Goal: Task Accomplishment & Management: Manage account settings

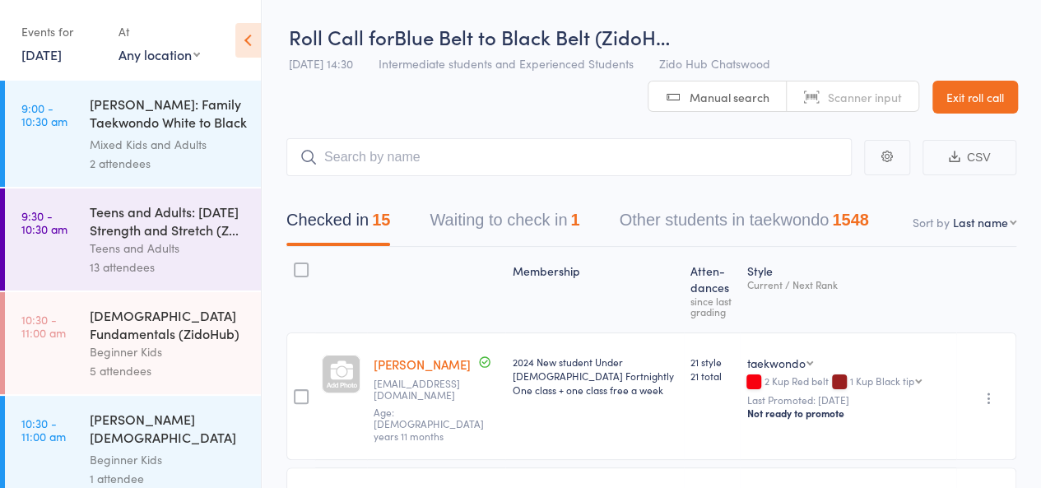
scroll to position [120, 0]
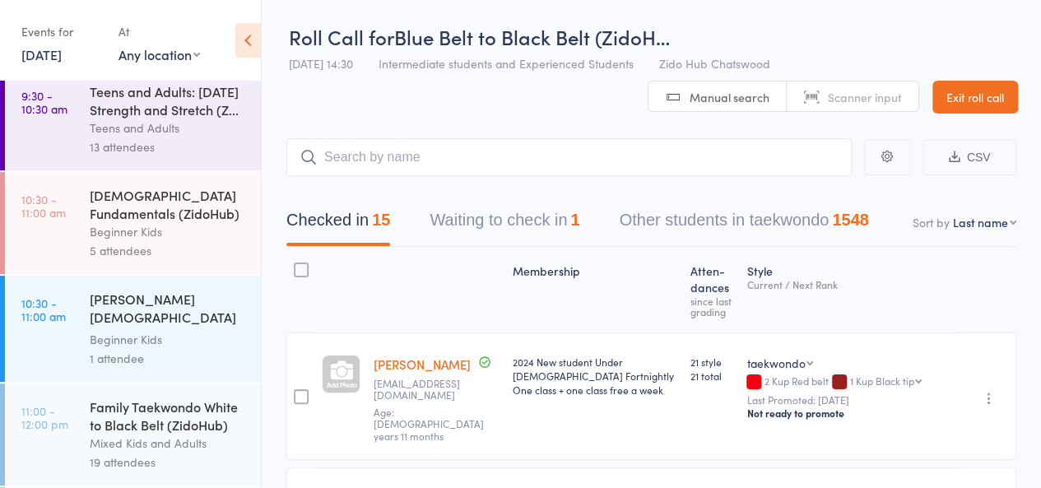
click at [538, 226] on button "Waiting to check in 1" at bounding box center [505, 225] width 150 height 44
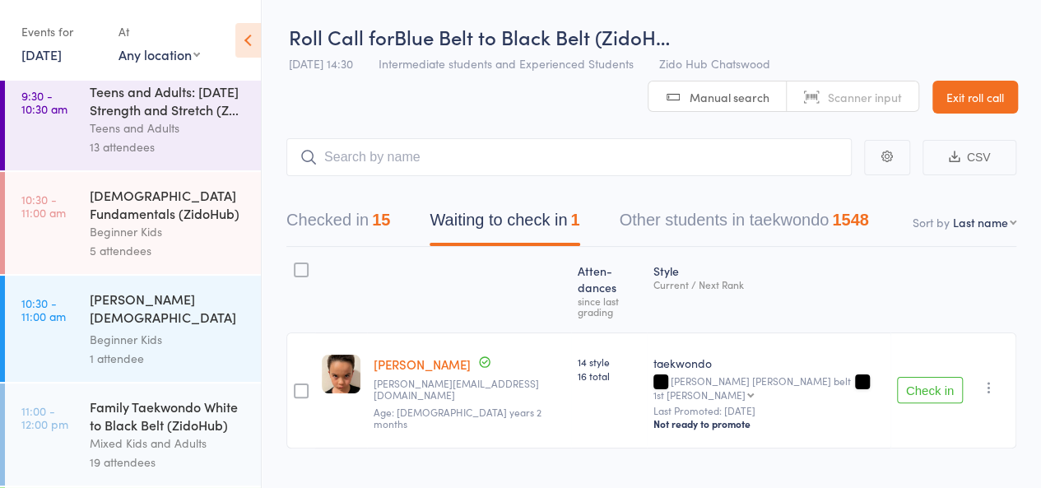
click at [359, 235] on button "Checked in 15" at bounding box center [338, 225] width 104 height 44
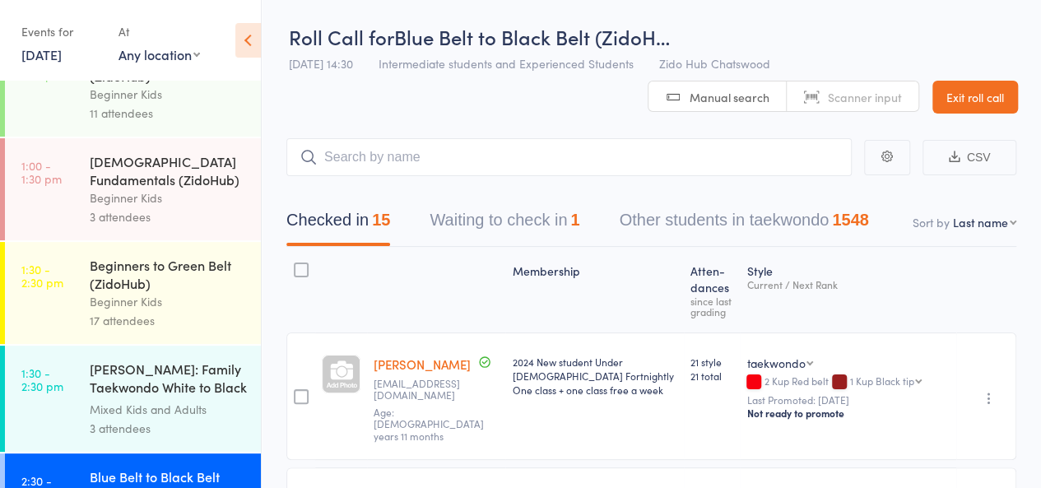
scroll to position [581, 0]
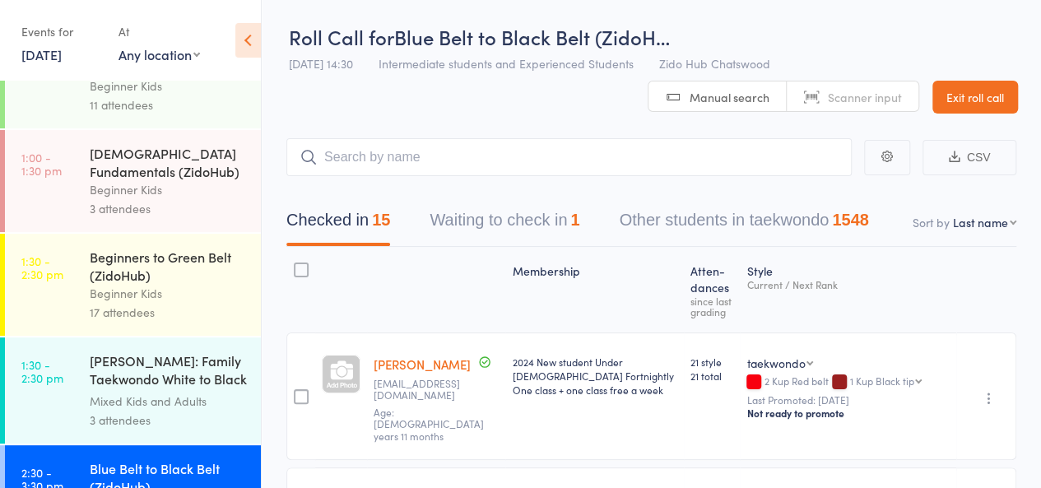
click at [229, 322] on div "17 attendees" at bounding box center [168, 312] width 157 height 19
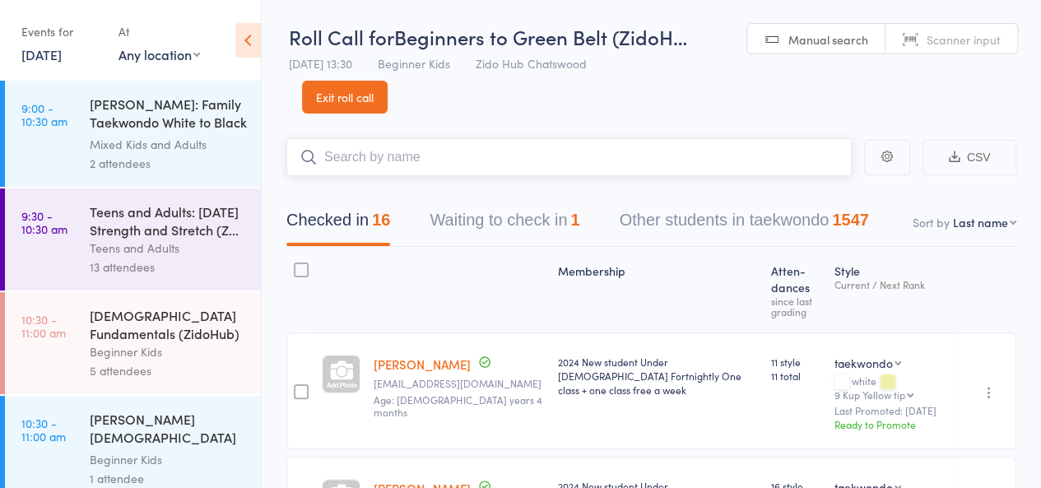
click at [478, 225] on button "Waiting to check in 1" at bounding box center [505, 225] width 150 height 44
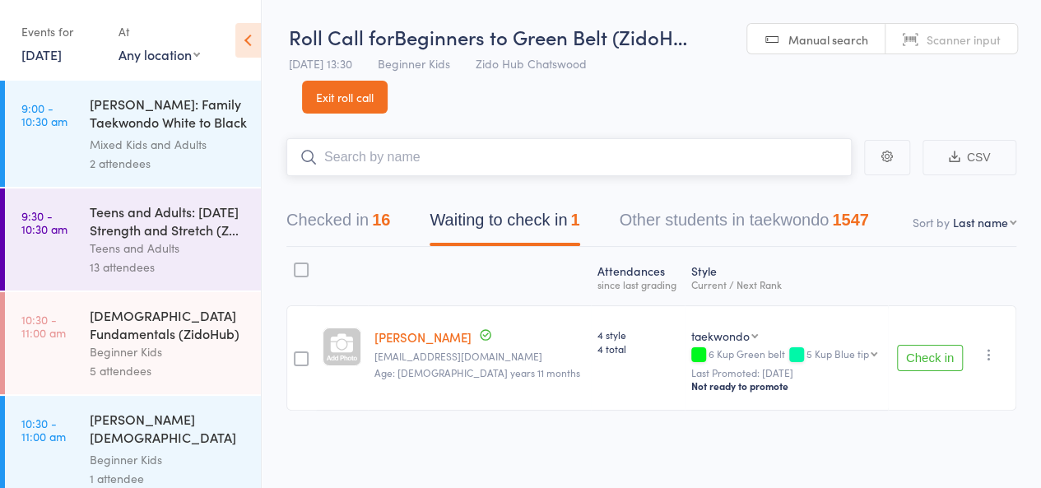
click at [367, 223] on button "Checked in 16" at bounding box center [338, 225] width 104 height 44
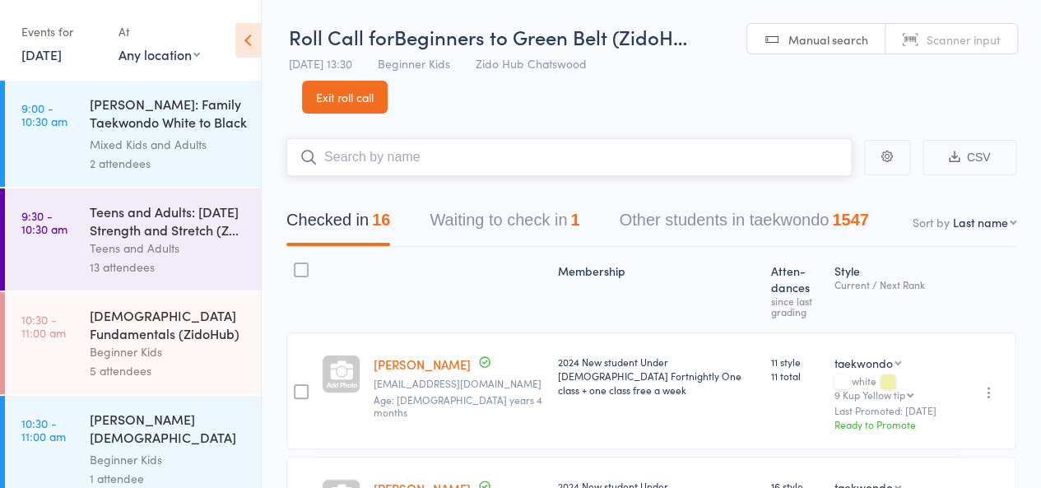
click at [509, 226] on button "Waiting to check in 1" at bounding box center [505, 225] width 150 height 44
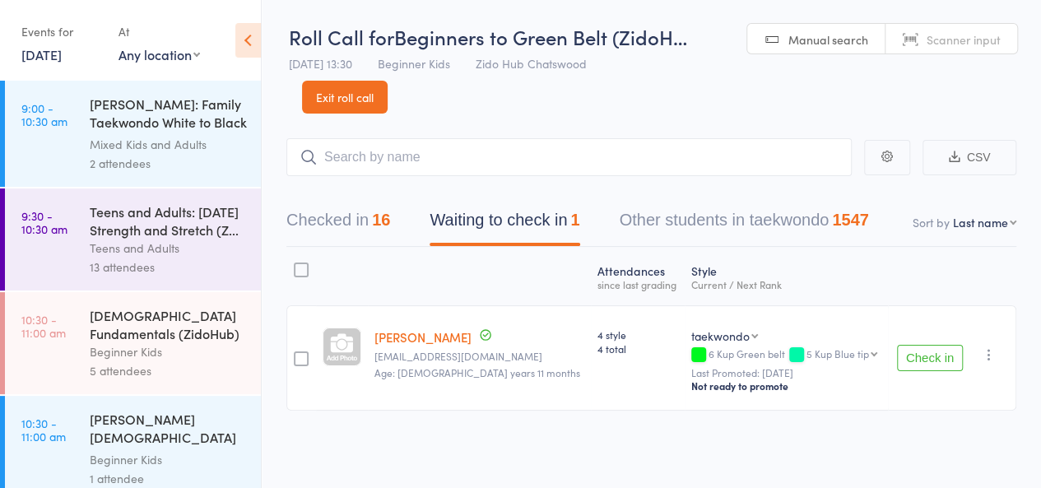
click at [427, 334] on link "[PERSON_NAME]" at bounding box center [423, 336] width 97 height 17
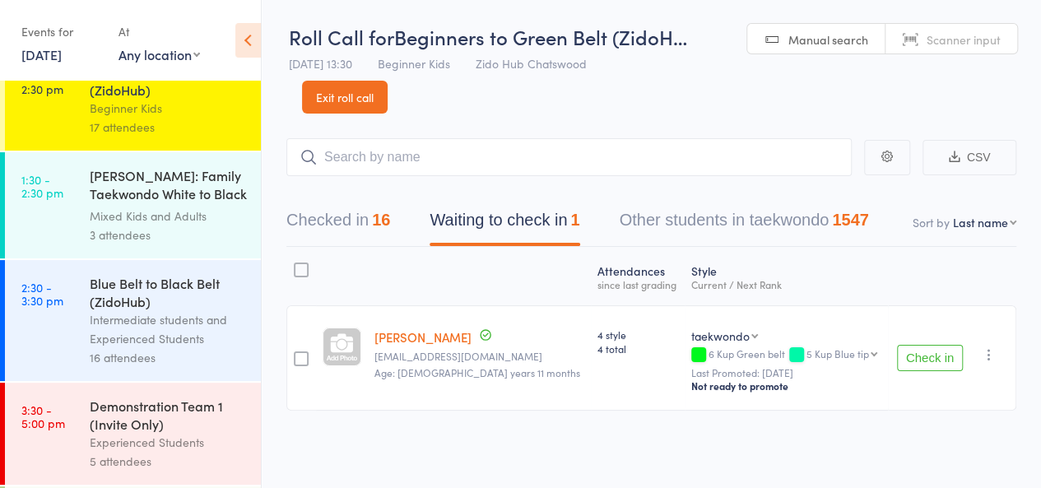
scroll to position [779, 0]
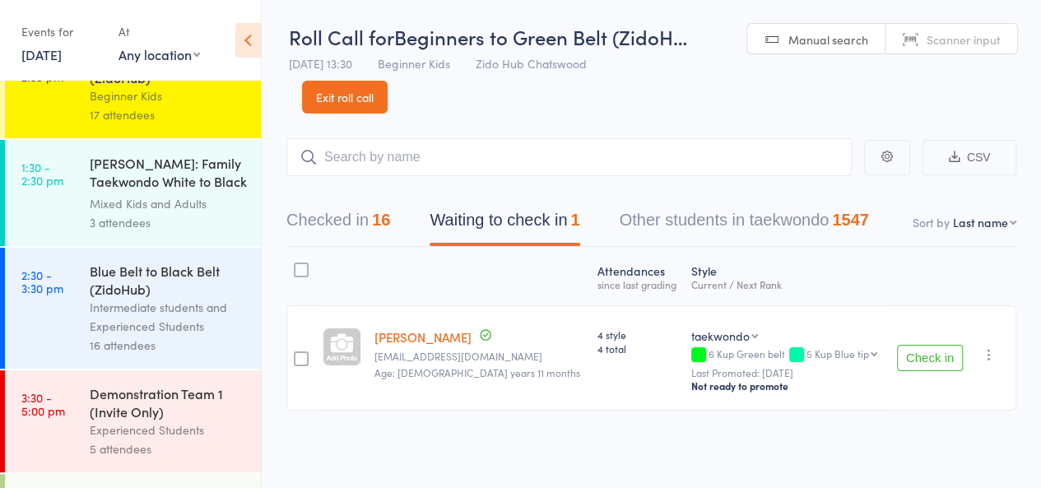
click at [221, 368] on div "Blue Belt to Black Belt (ZidoHub) Intermediate students and Experienced Student…" at bounding box center [175, 308] width 171 height 121
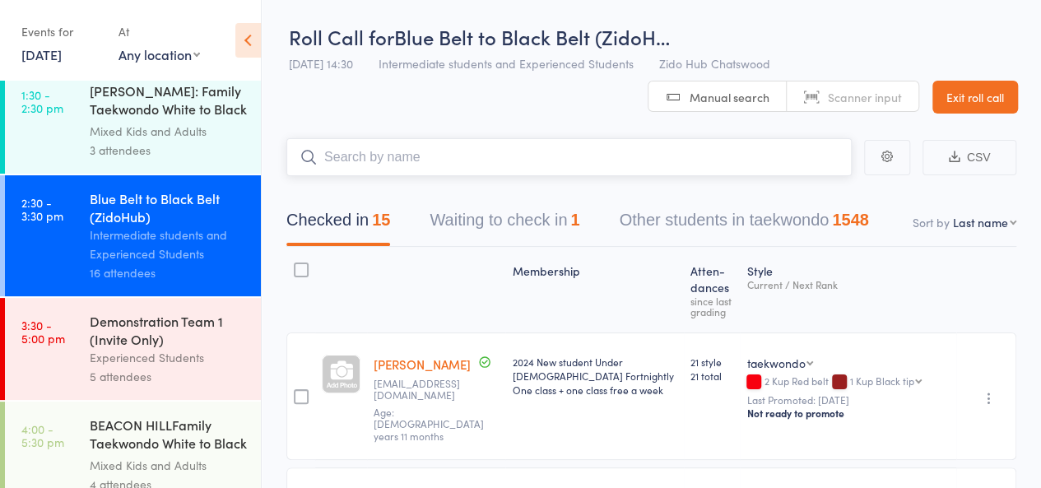
scroll to position [855, 0]
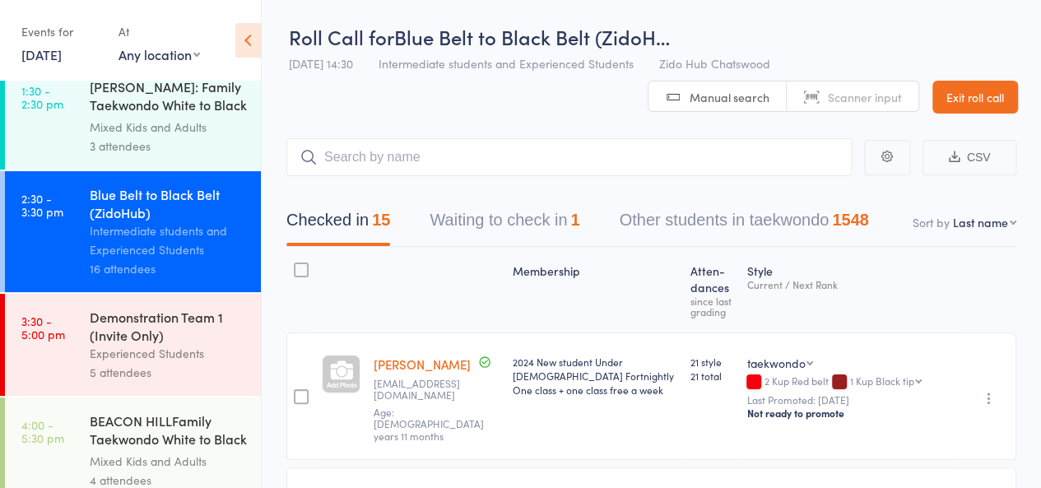
click at [203, 363] on div "Experienced Students" at bounding box center [168, 353] width 157 height 19
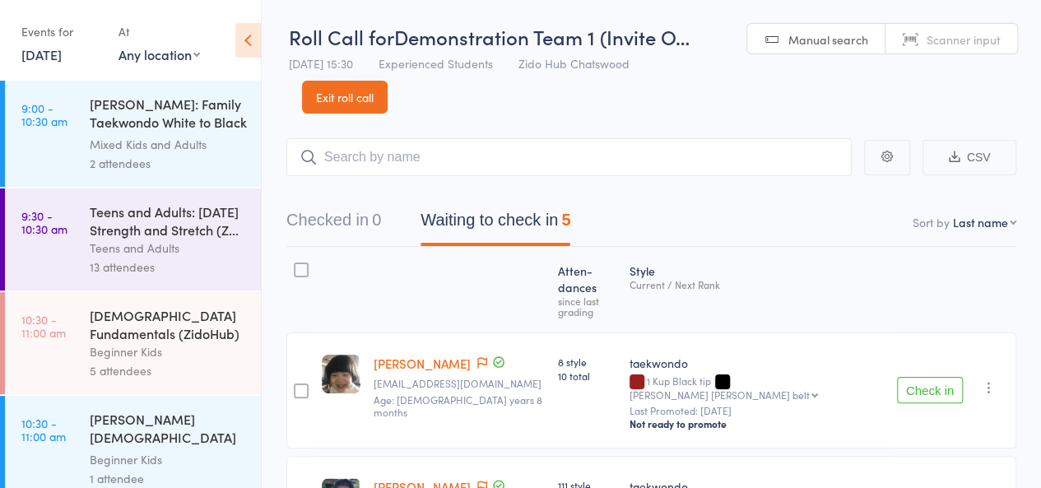
click at [918, 377] on button "Check in" at bounding box center [930, 390] width 66 height 26
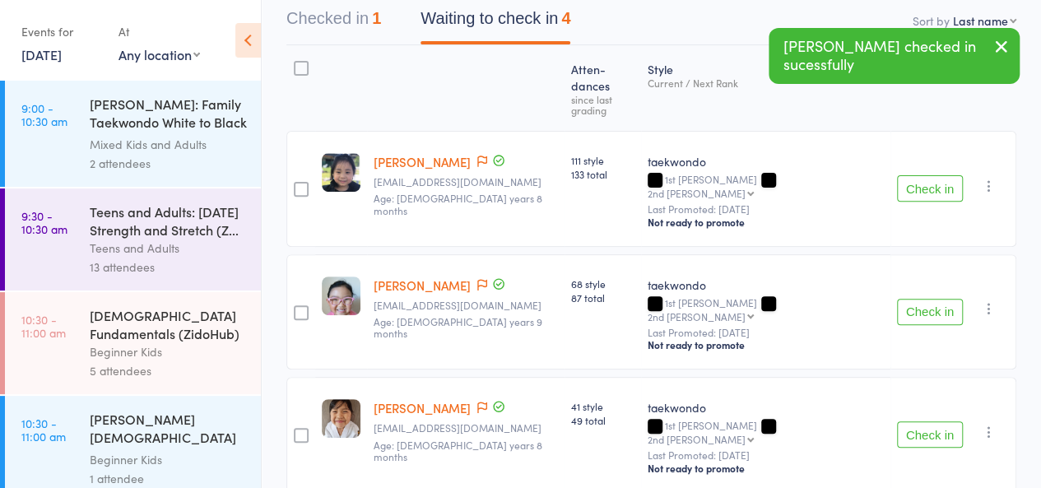
scroll to position [211, 0]
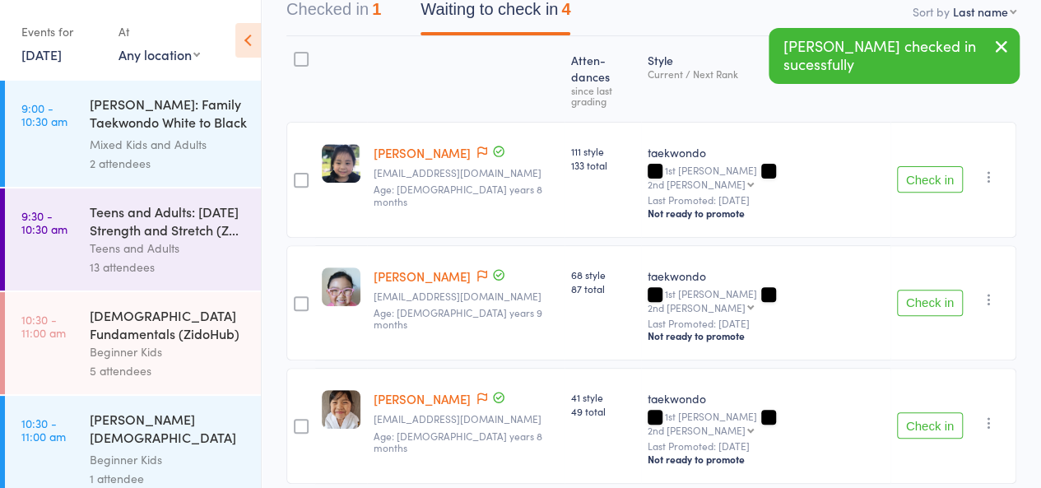
click at [915, 290] on button "Check in" at bounding box center [930, 303] width 66 height 26
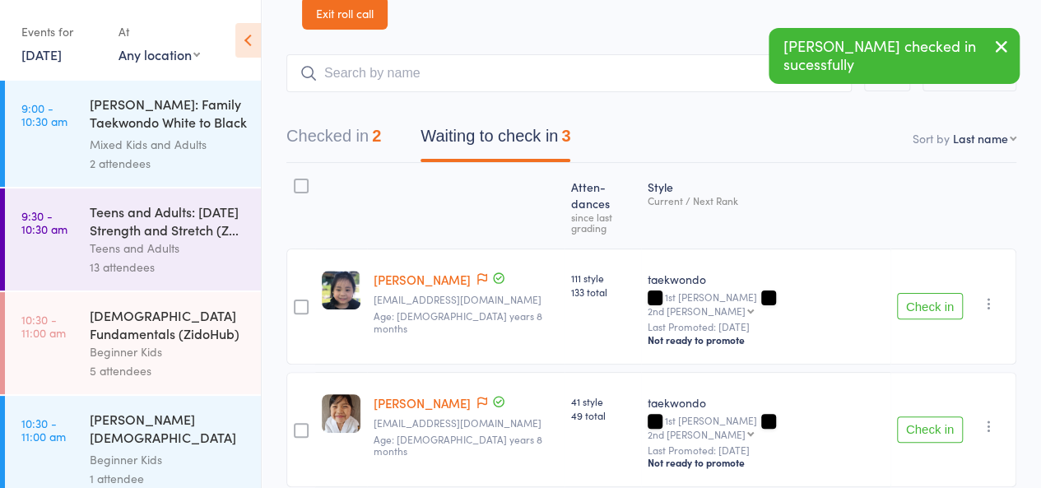
scroll to position [77, 0]
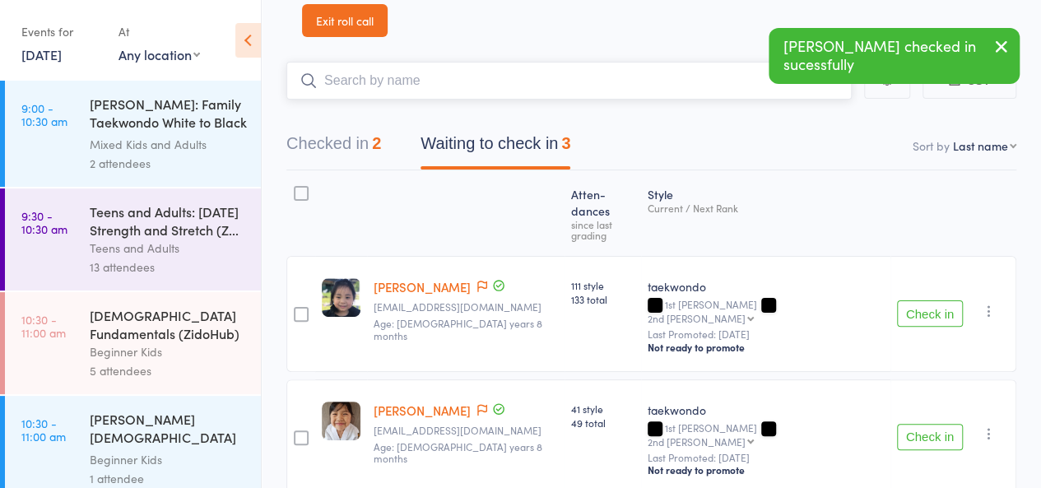
click at [608, 81] on input "search" at bounding box center [569, 81] width 566 height 38
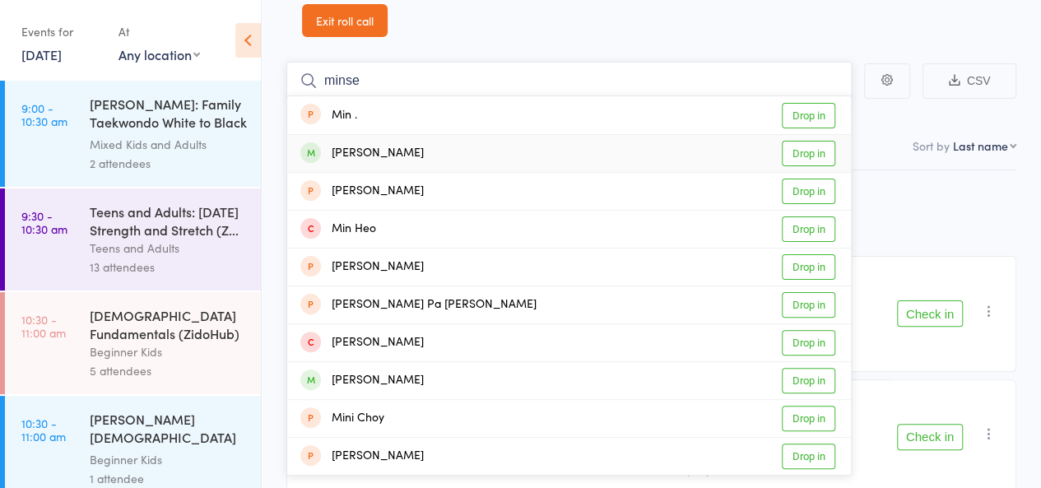
type input "minse"
click at [808, 158] on link "Drop in" at bounding box center [809, 154] width 54 height 26
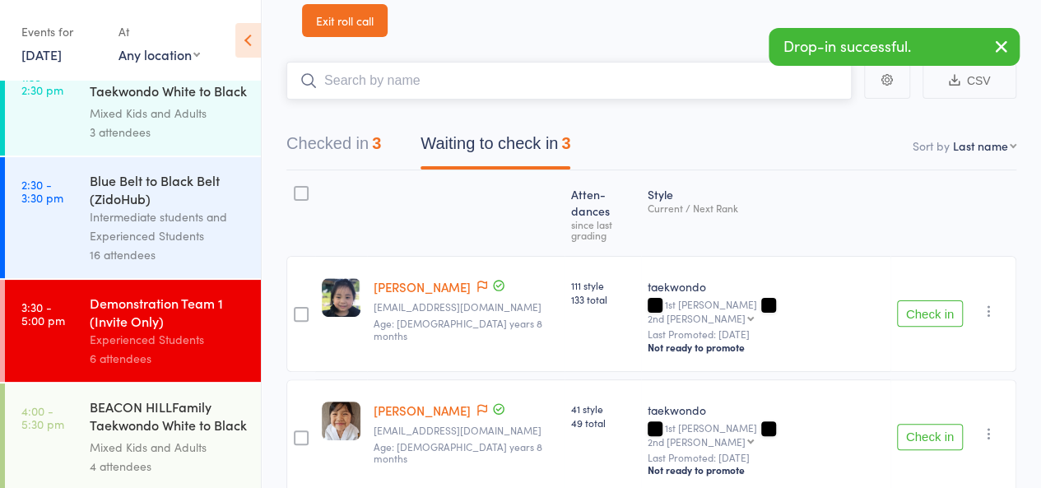
scroll to position [988, 0]
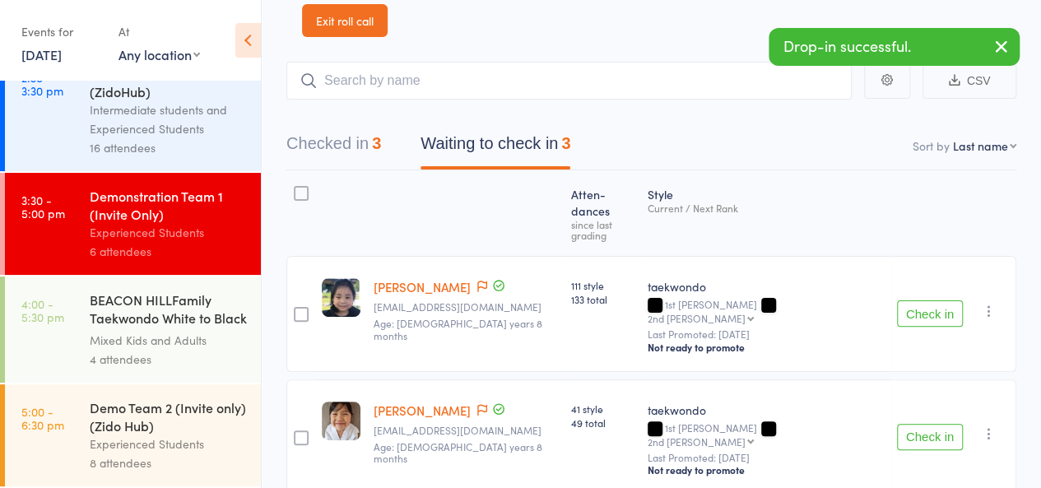
click at [190, 450] on div "Experienced Students" at bounding box center [168, 444] width 157 height 19
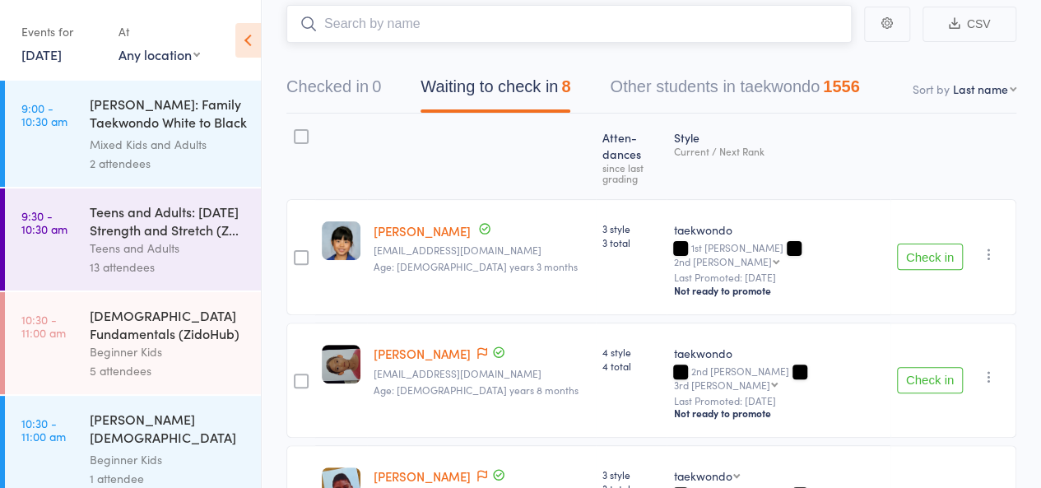
scroll to position [135, 0]
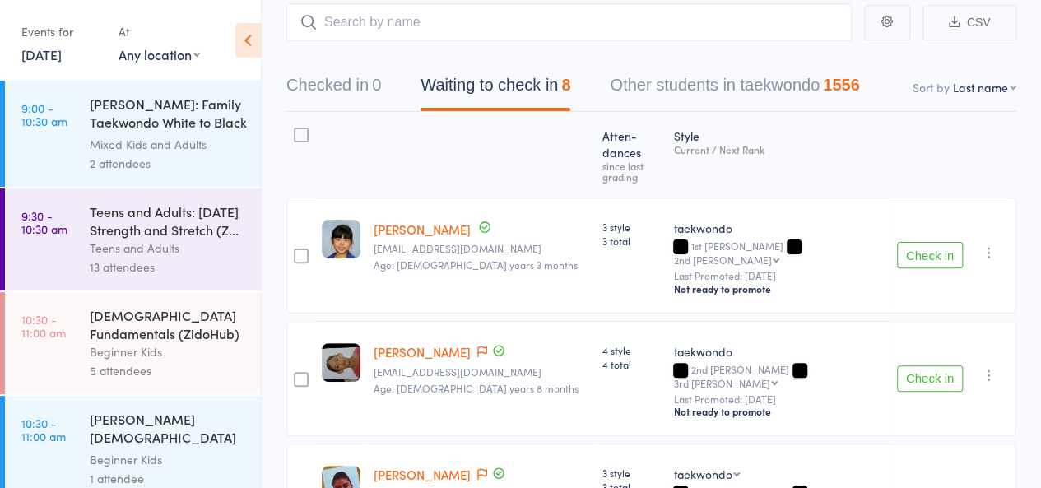
click at [952, 242] on button "Check in" at bounding box center [930, 255] width 66 height 26
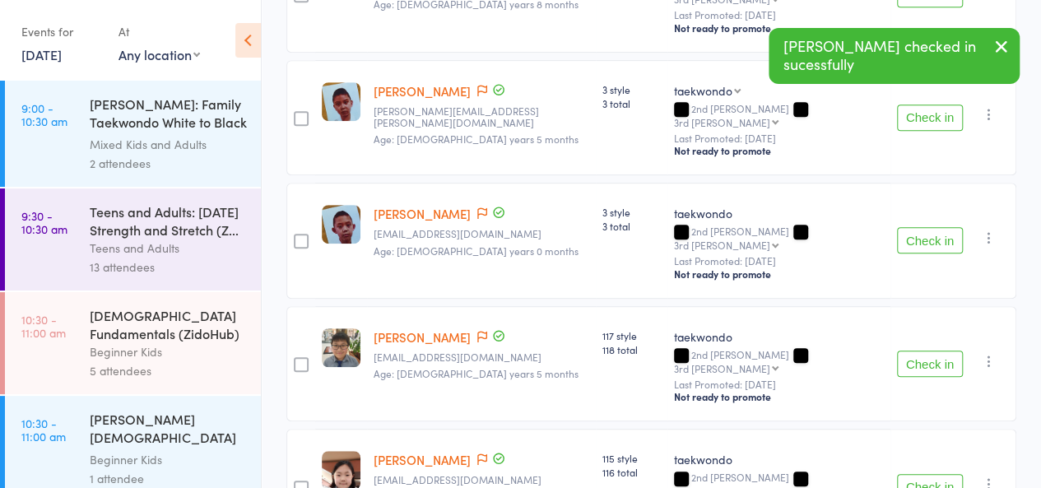
scroll to position [402, 0]
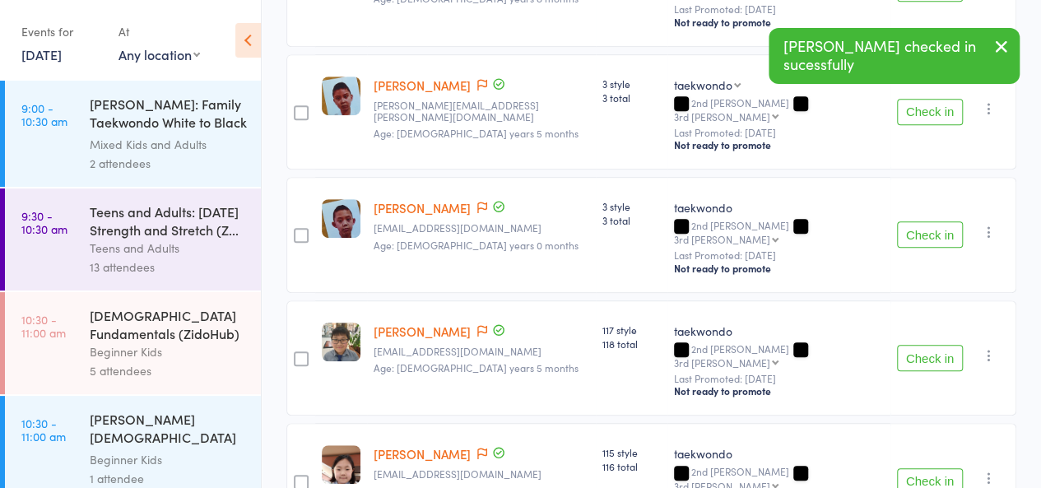
click at [929, 345] on button "Check in" at bounding box center [930, 358] width 66 height 26
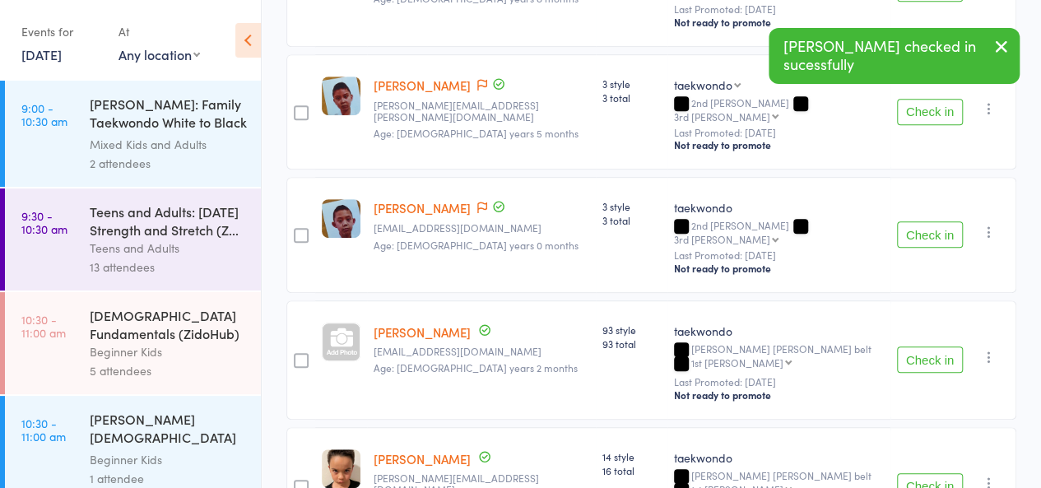
scroll to position [36, 0]
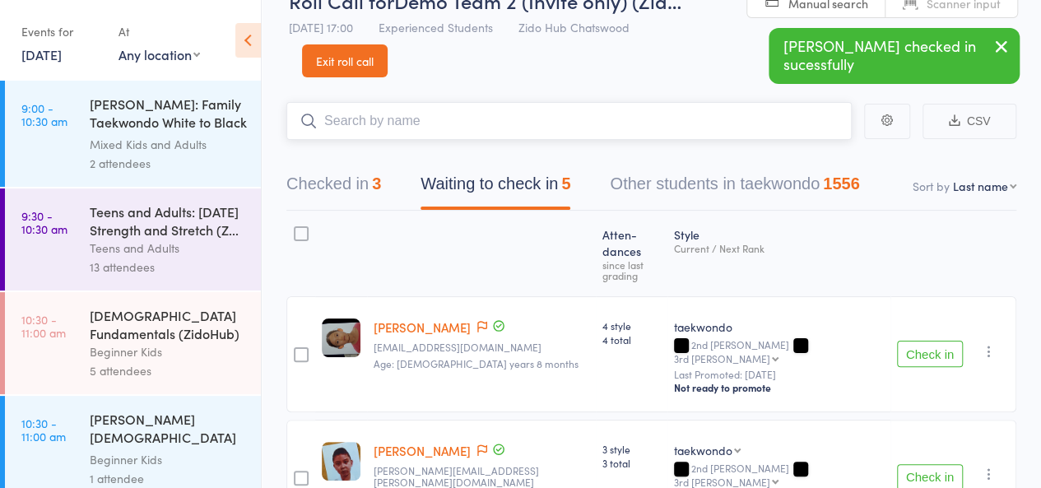
click at [785, 114] on input "search" at bounding box center [569, 121] width 566 height 38
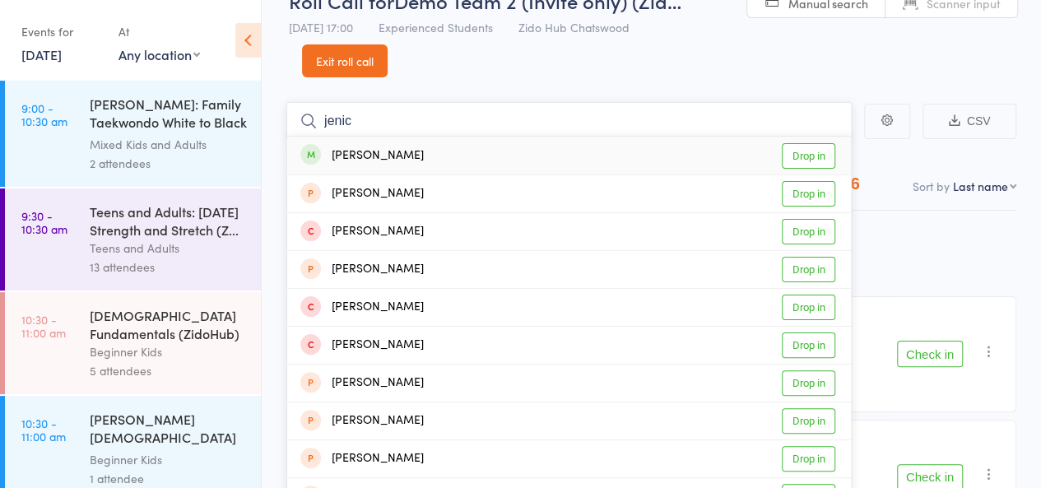
type input "jenic"
click at [806, 153] on link "Drop in" at bounding box center [809, 156] width 54 height 26
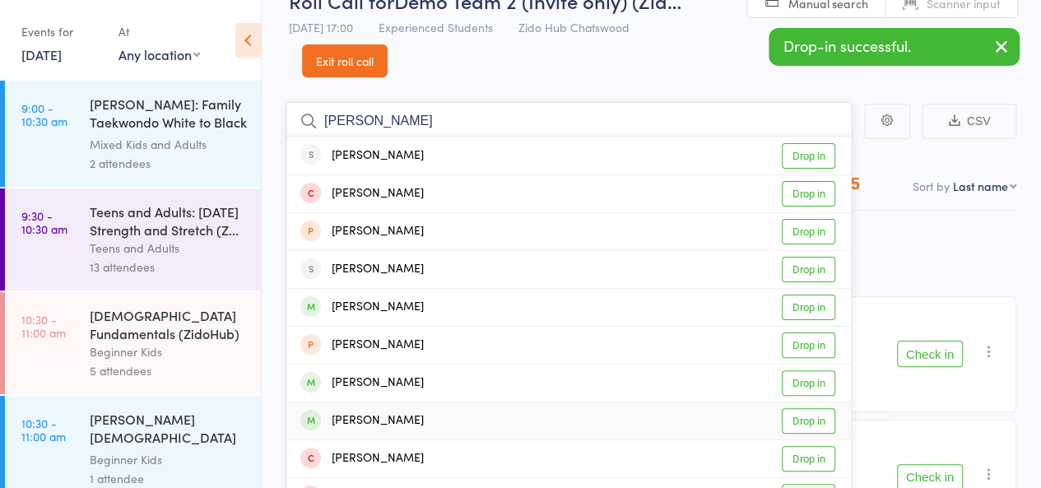
type input "choi"
click at [813, 422] on link "Drop in" at bounding box center [809, 421] width 54 height 26
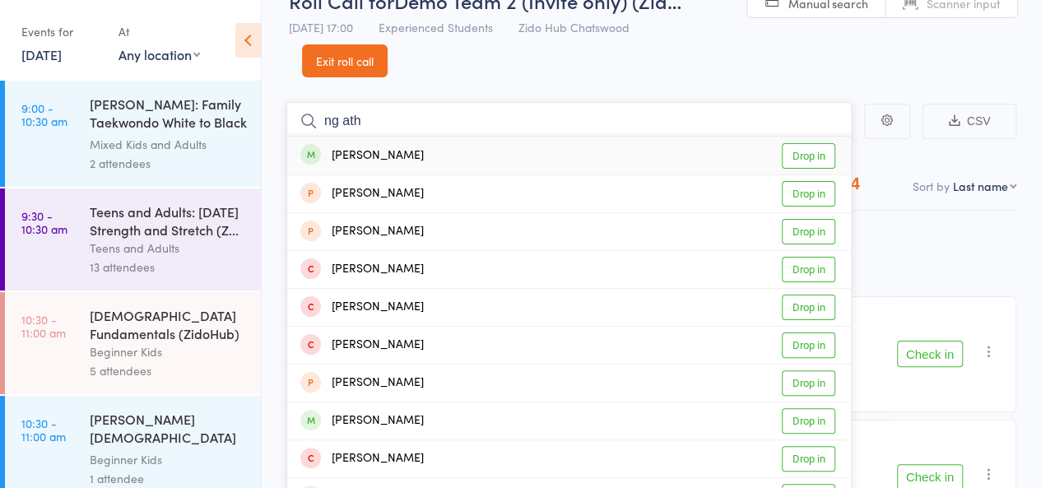
type input "ng ath"
click at [828, 151] on link "Drop in" at bounding box center [809, 156] width 54 height 26
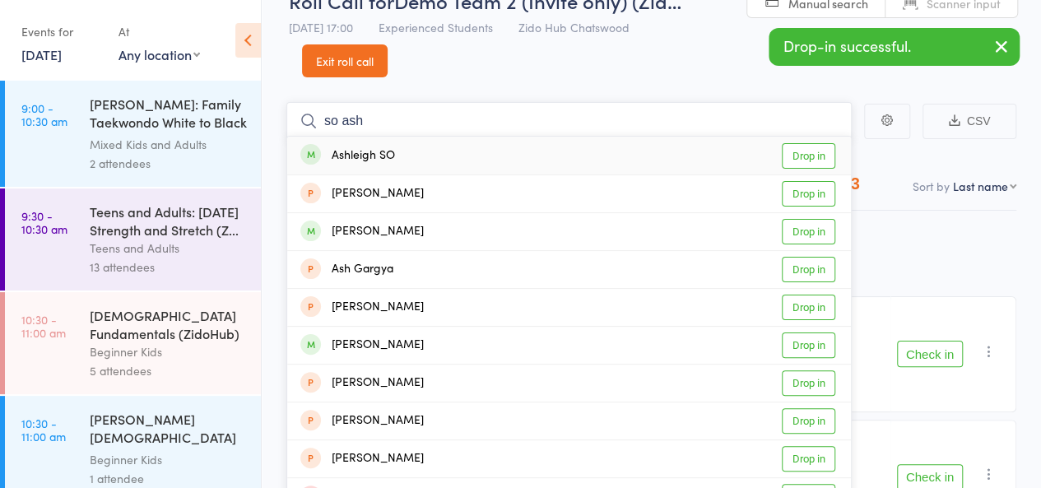
type input "so ash"
click at [821, 159] on link "Drop in" at bounding box center [809, 156] width 54 height 26
type input "yena"
click at [818, 163] on link "Drop in" at bounding box center [809, 156] width 54 height 26
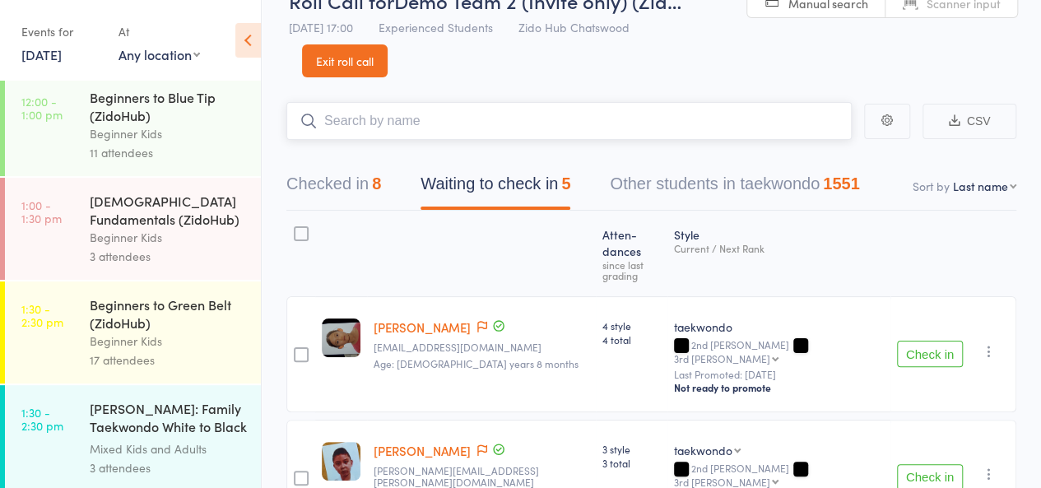
scroll to position [0, 0]
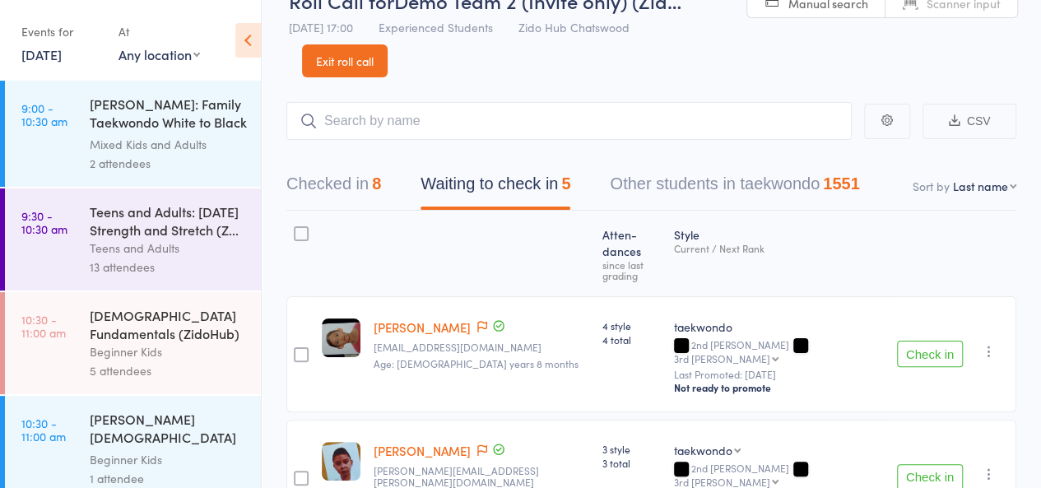
click at [219, 246] on div "Teens and Adults" at bounding box center [168, 248] width 157 height 19
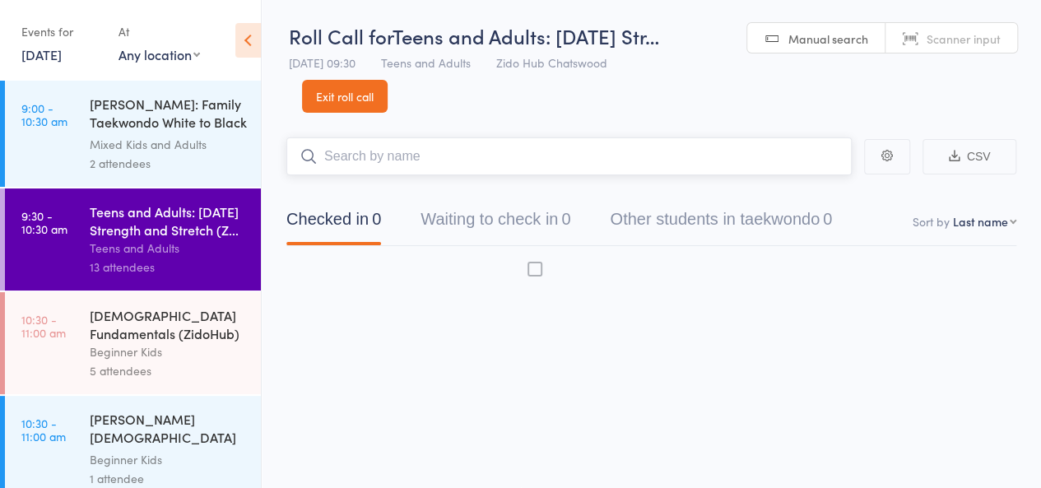
scroll to position [1, 0]
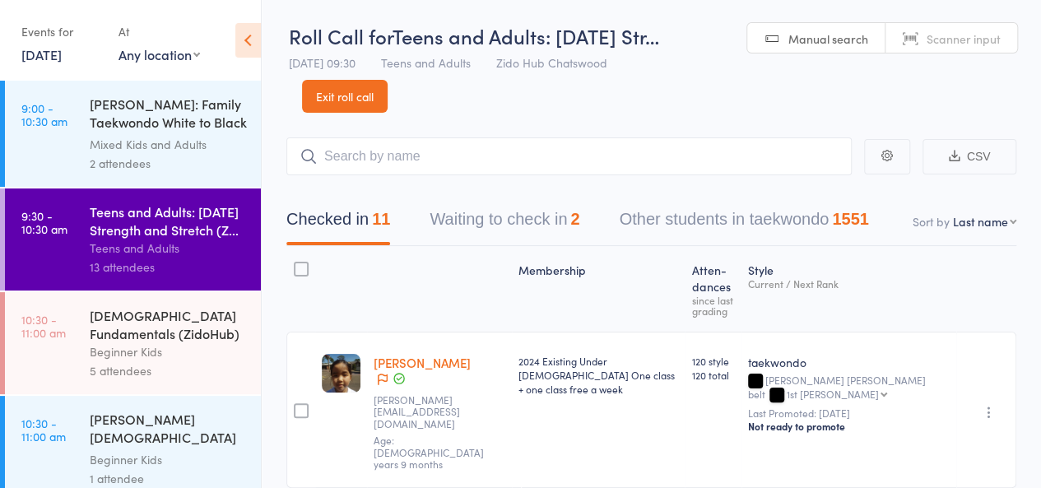
click at [218, 319] on div "4-6 year old Fundamentals (ZidoHub)" at bounding box center [168, 324] width 157 height 36
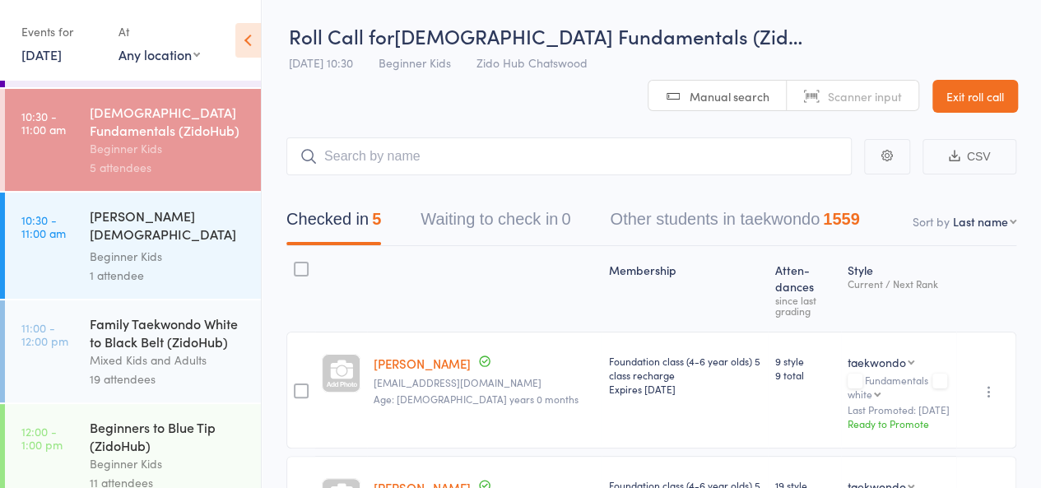
scroll to position [201, 0]
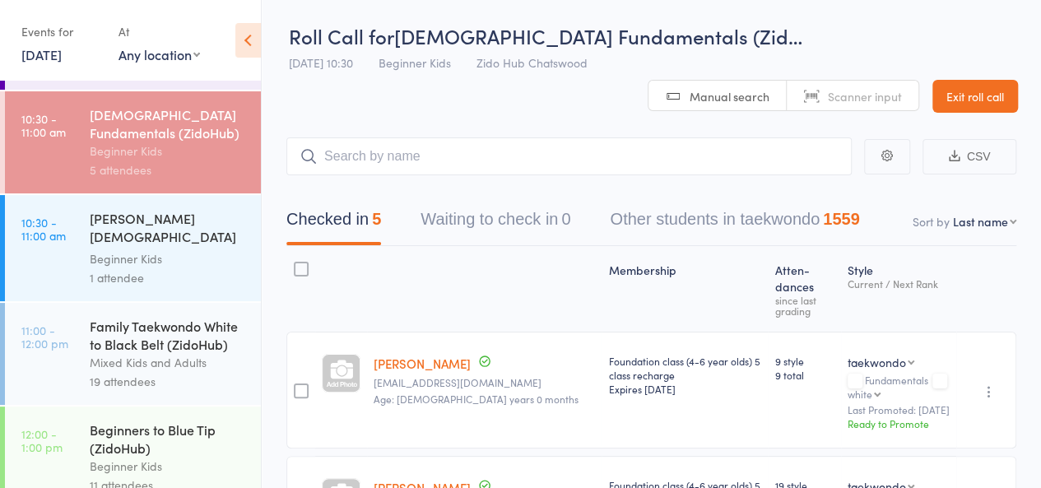
click at [224, 372] on div "Mixed Kids and Adults" at bounding box center [168, 362] width 157 height 19
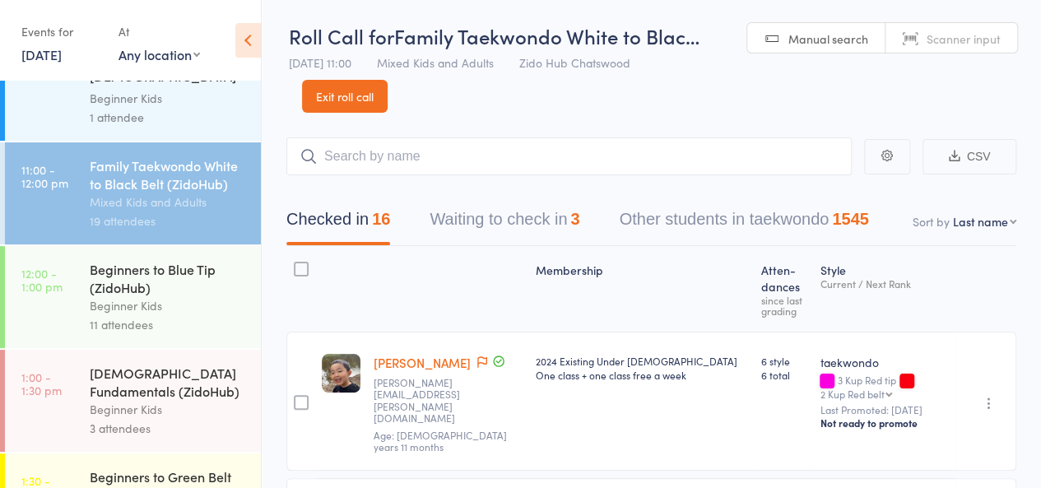
scroll to position [382, 0]
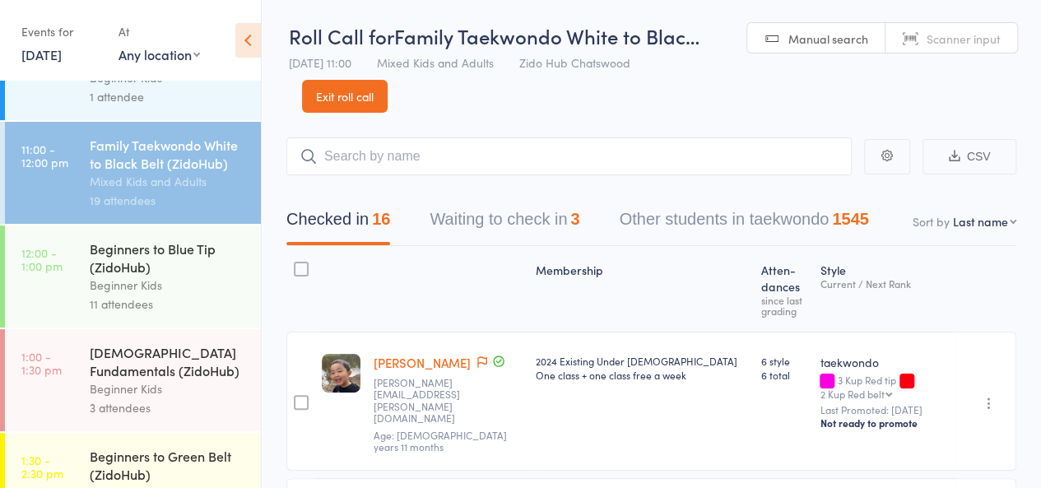
click at [188, 295] on div "Beginner Kids" at bounding box center [168, 285] width 157 height 19
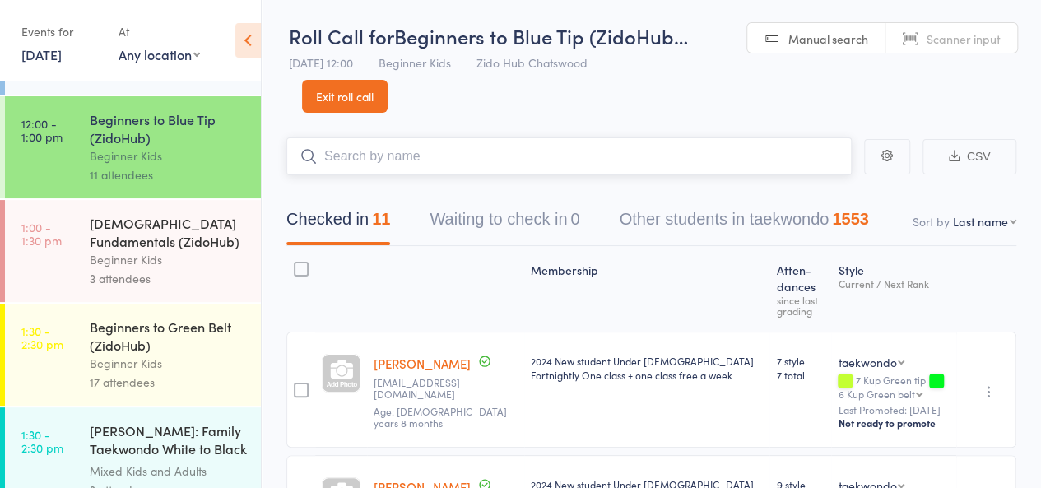
scroll to position [527, 0]
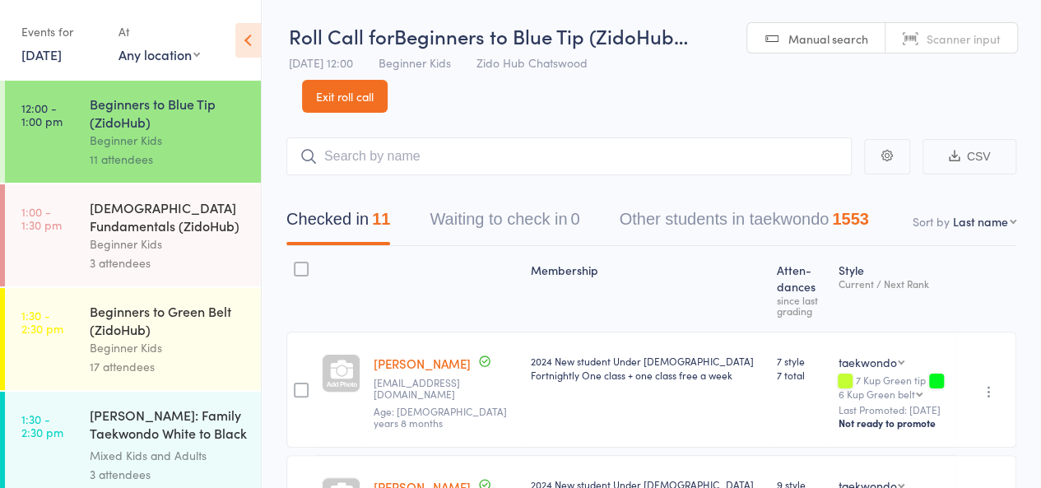
click at [216, 337] on div "Beginners to Green Belt (ZidoHub)" at bounding box center [168, 320] width 157 height 36
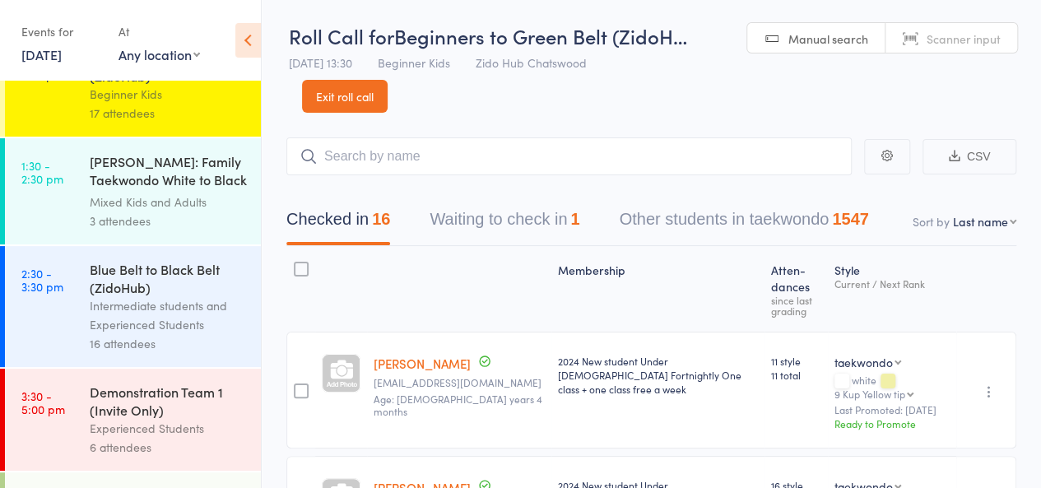
scroll to position [780, 0]
click at [219, 353] on div "16 attendees" at bounding box center [168, 343] width 157 height 19
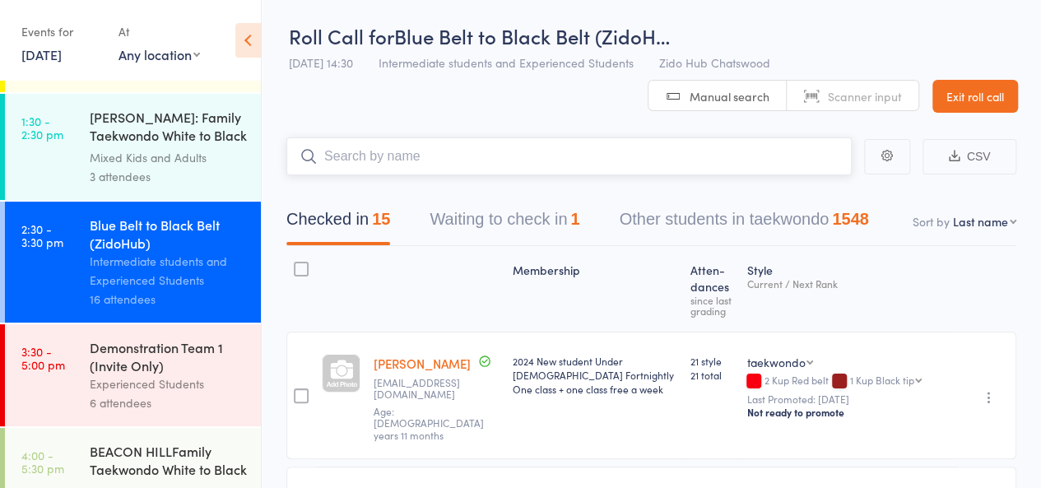
scroll to position [988, 0]
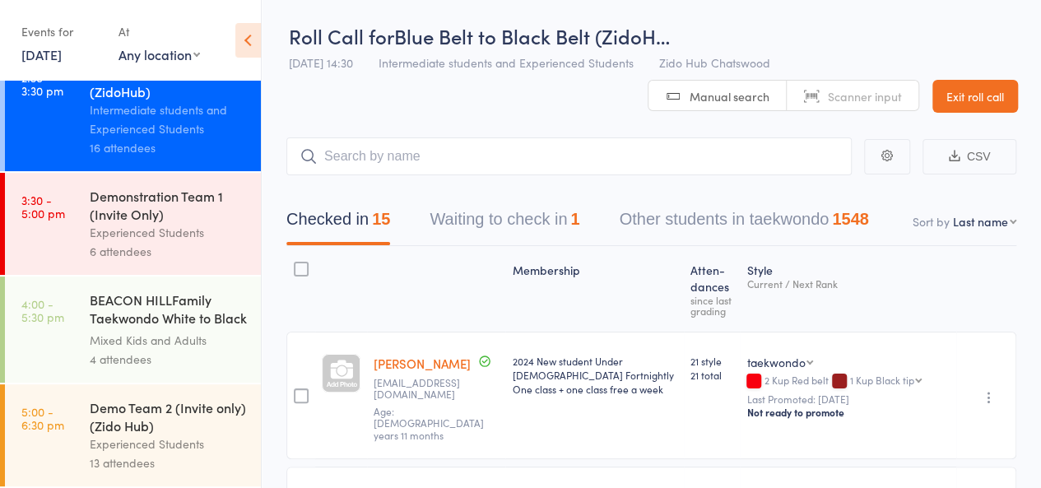
click at [147, 259] on div "6 attendees" at bounding box center [168, 251] width 157 height 19
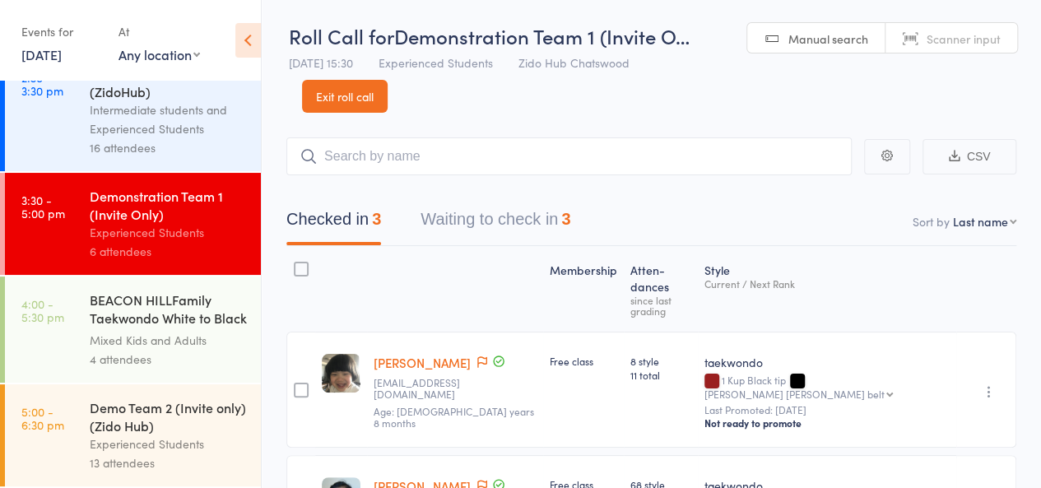
scroll to position [988, 0]
click at [221, 445] on div "Experienced Students" at bounding box center [168, 444] width 157 height 19
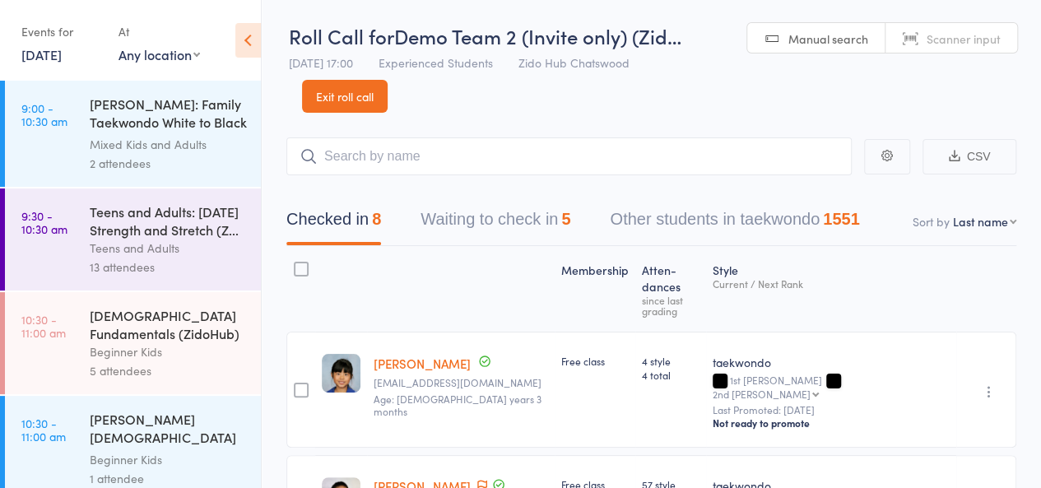
click at [495, 105] on header "Roll Call for Demo Team 2 (Invite only) (Zid… 11 Oct 17:00 Experienced Students…" at bounding box center [652, 56] width 780 height 114
click at [483, 105] on header "Roll Call for Demo Team 2 (Invite only) (Zid… 11 Oct 17:00 Experienced Students…" at bounding box center [652, 56] width 780 height 114
click at [62, 57] on link "11 Oct, 2025" at bounding box center [41, 54] width 40 height 18
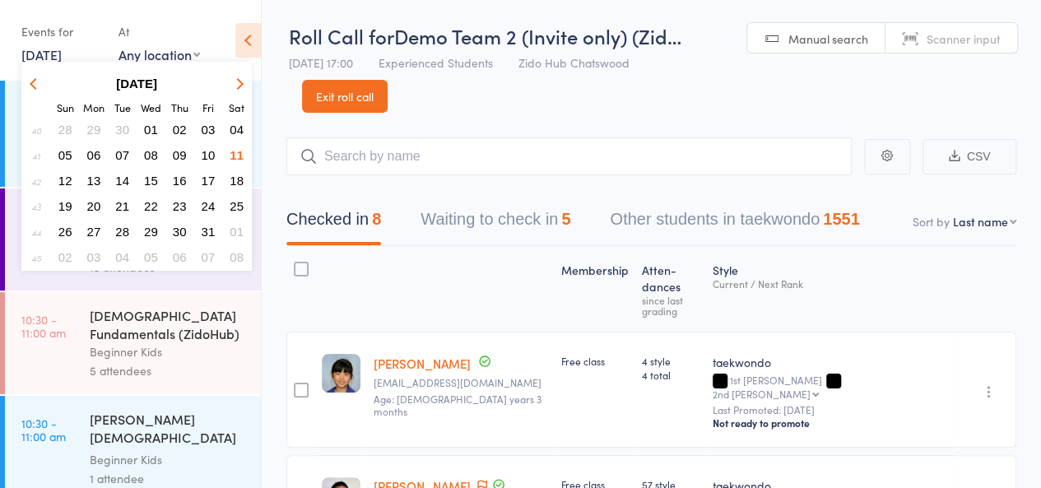
click at [68, 175] on span "12" at bounding box center [65, 181] width 14 height 14
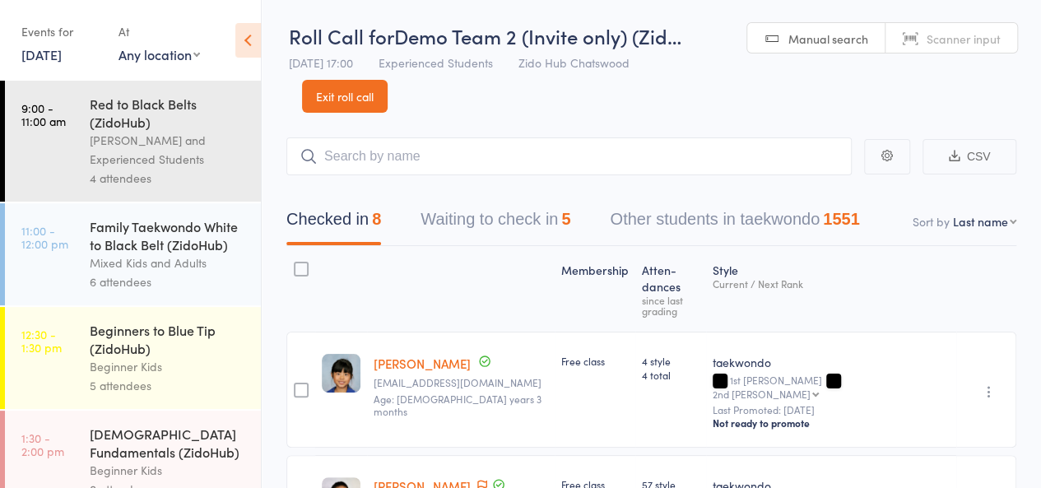
click at [165, 179] on div "4 attendees" at bounding box center [168, 178] width 157 height 19
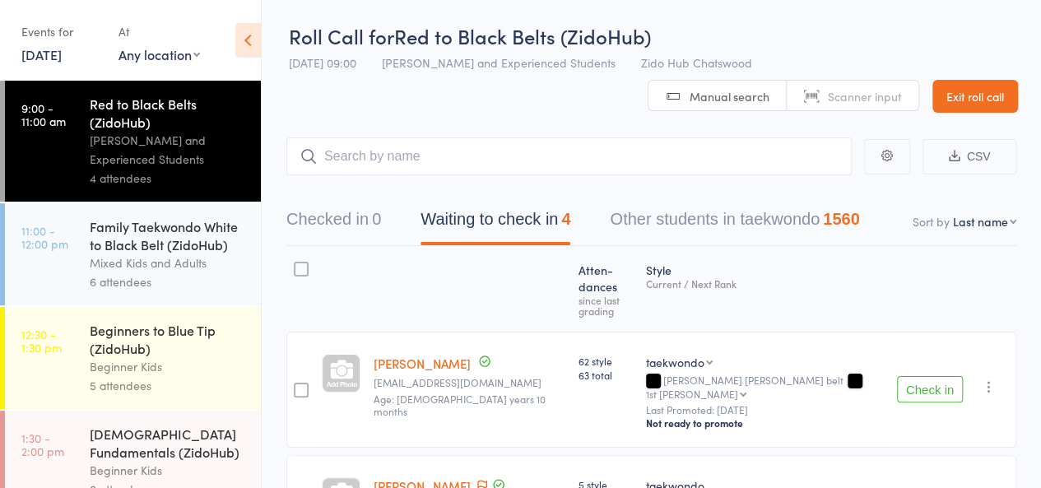
click at [841, 258] on div "Style Current / Next Rank" at bounding box center [765, 289] width 251 height 71
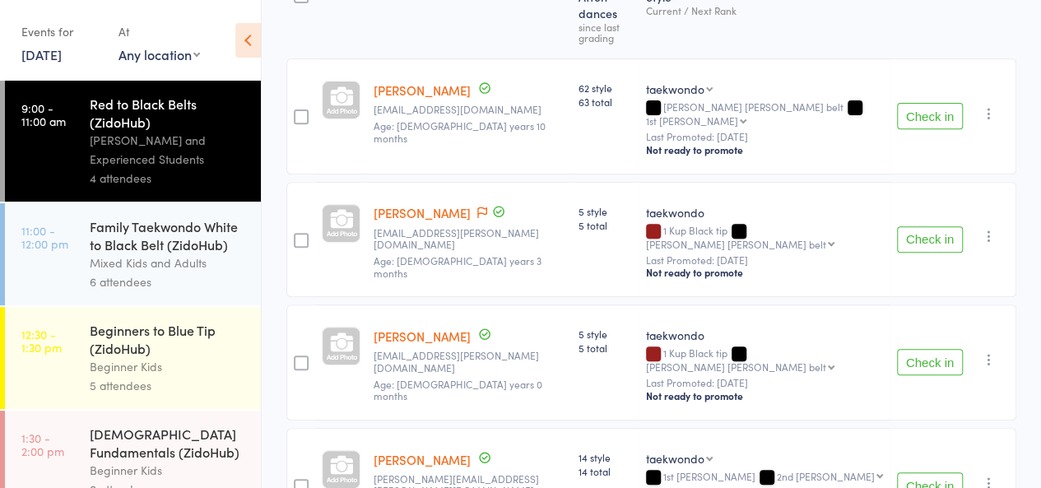
scroll to position [324, 0]
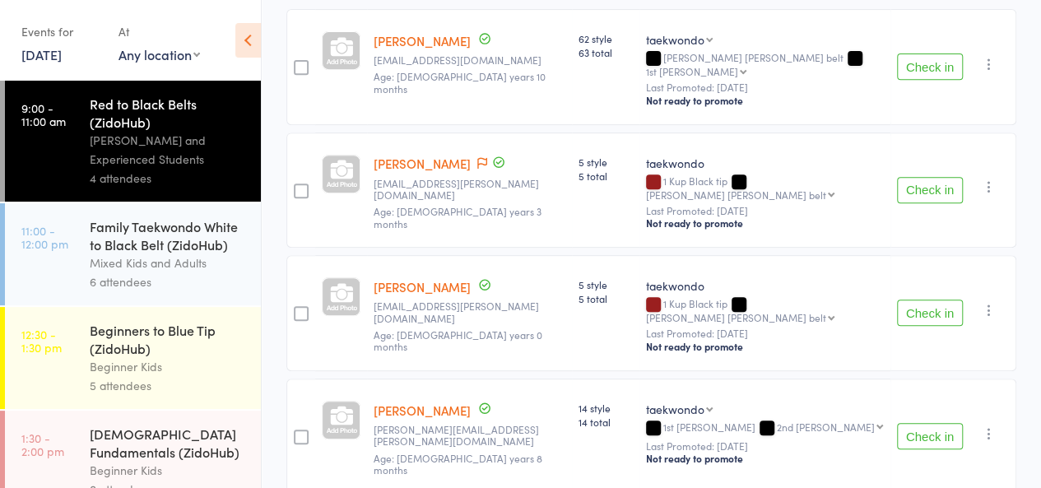
click at [147, 264] on div "Mixed Kids and Adults" at bounding box center [168, 263] width 157 height 19
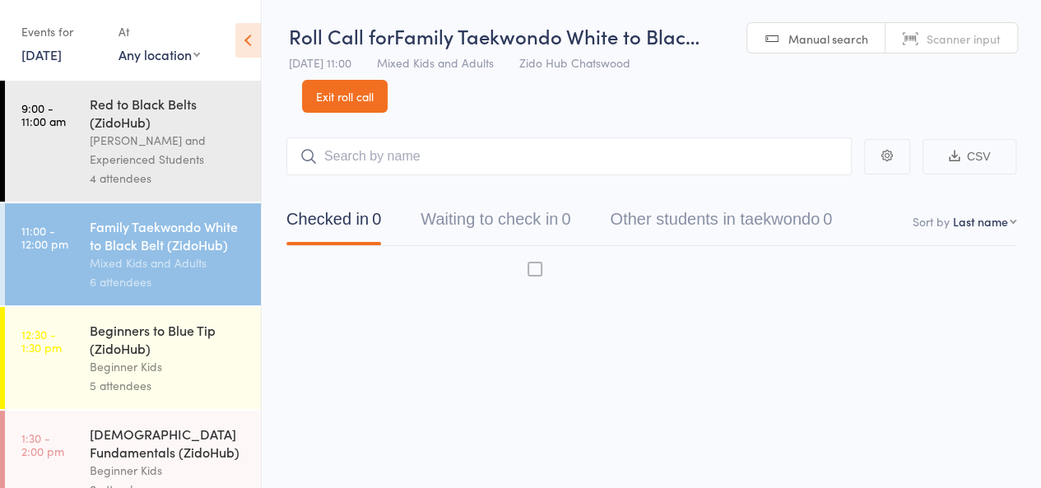
scroll to position [1, 0]
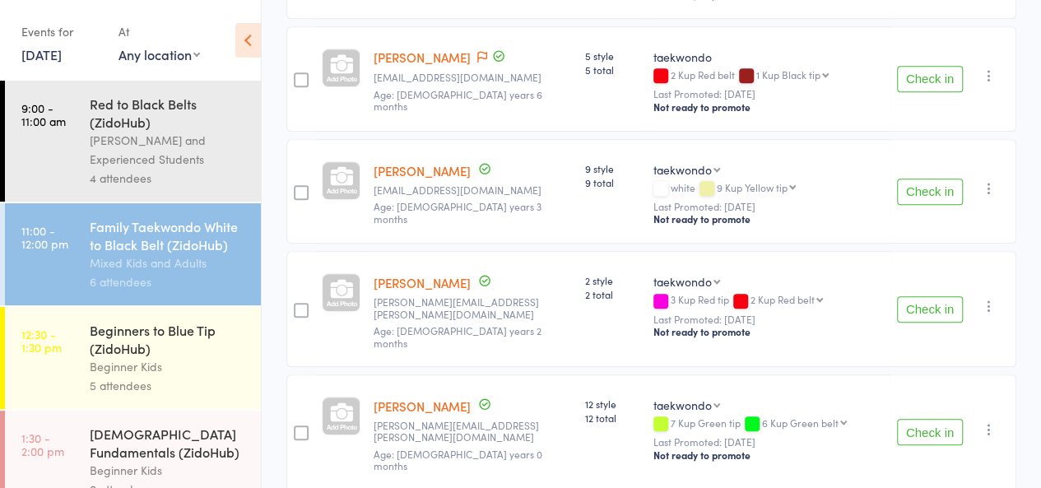
scroll to position [545, 0]
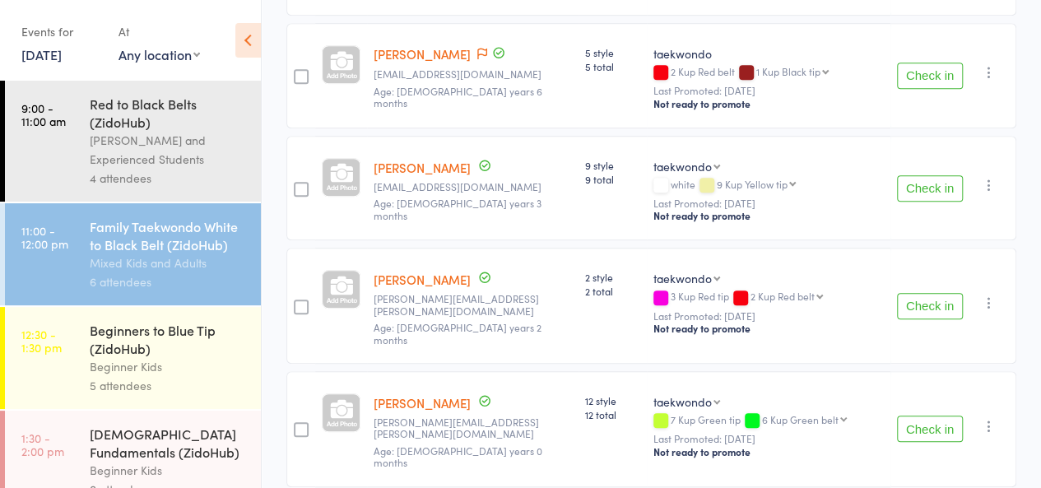
click at [203, 361] on div "Beginner Kids" at bounding box center [168, 366] width 157 height 19
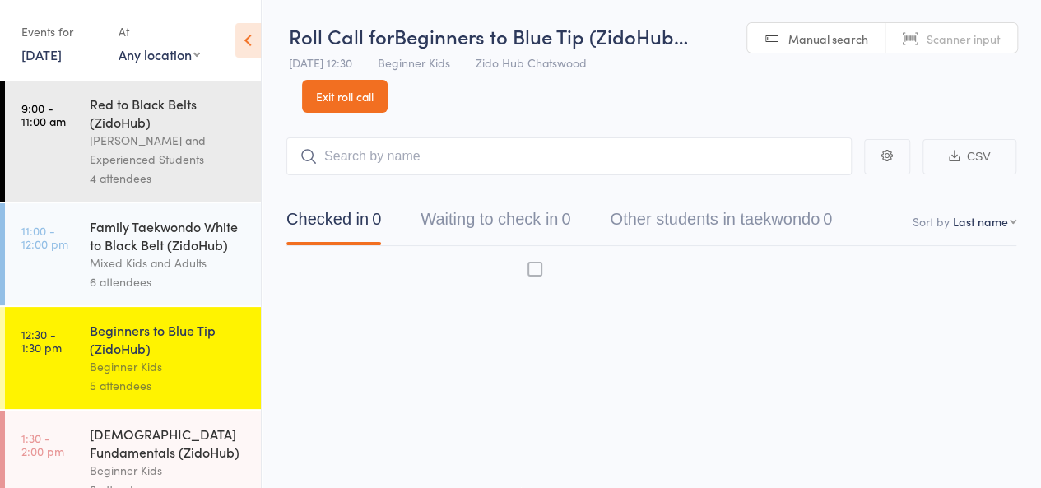
scroll to position [1, 0]
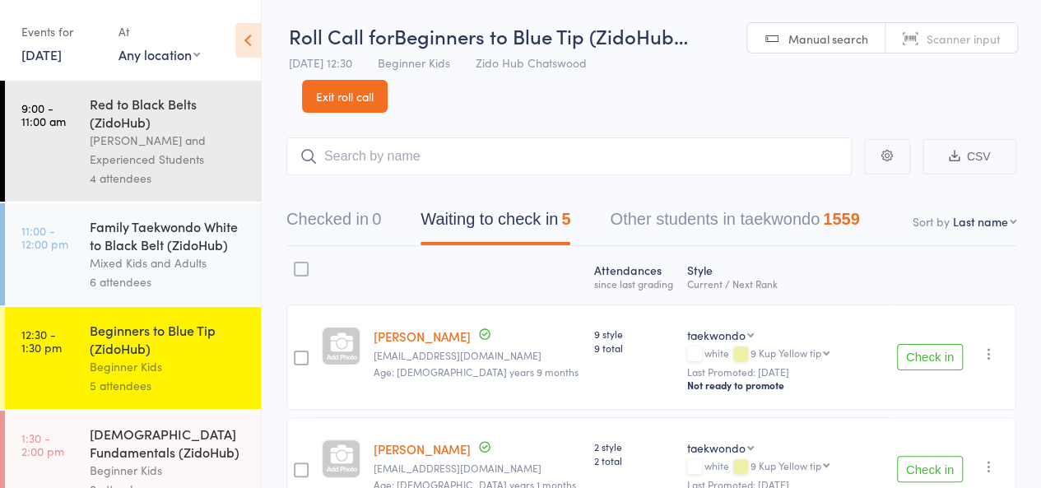
click at [346, 282] on div at bounding box center [341, 276] width 52 height 44
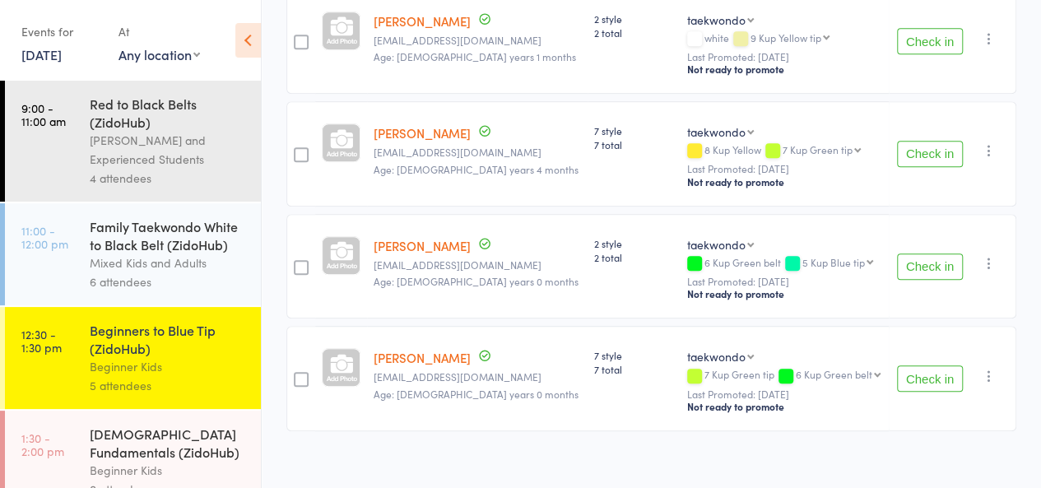
scroll to position [434, 0]
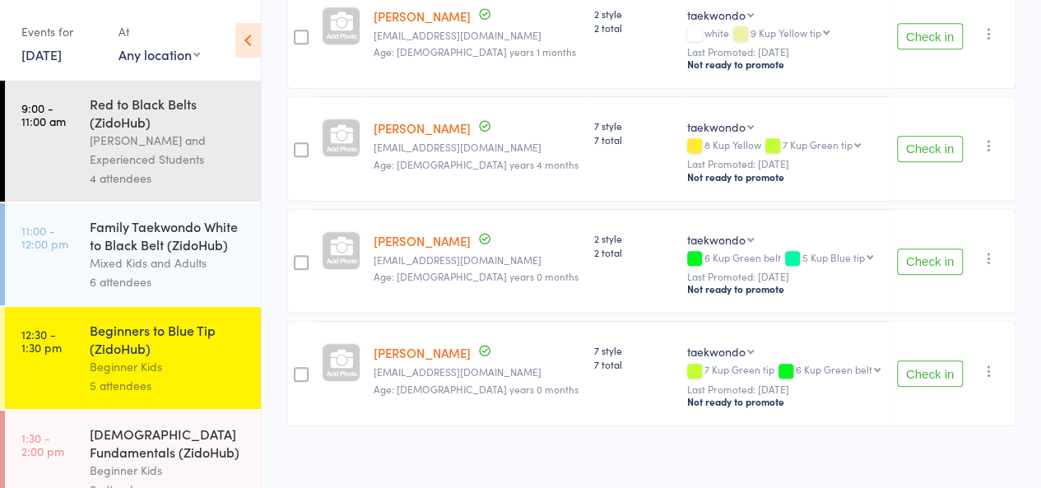
click at [201, 453] on div "4-6 year old Fundamentals (ZidoHub)" at bounding box center [168, 443] width 157 height 36
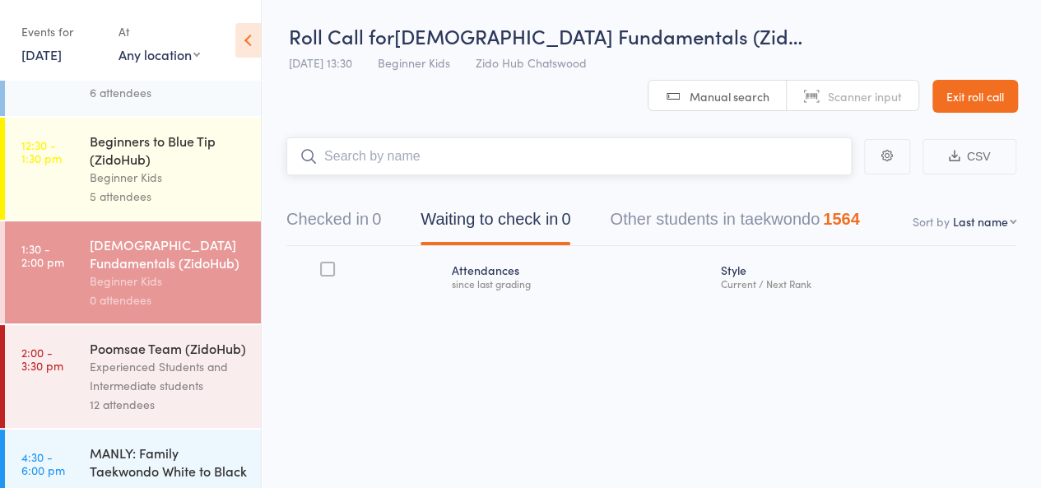
scroll to position [192, 0]
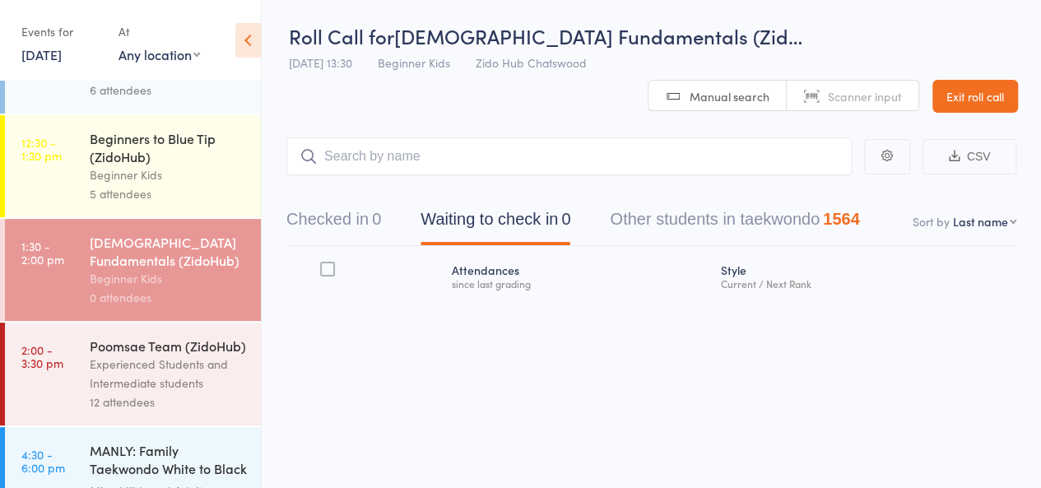
click at [206, 426] on div "Poomsae Team (ZidoHub) Experienced Students and Intermediate students 12 attend…" at bounding box center [175, 374] width 171 height 103
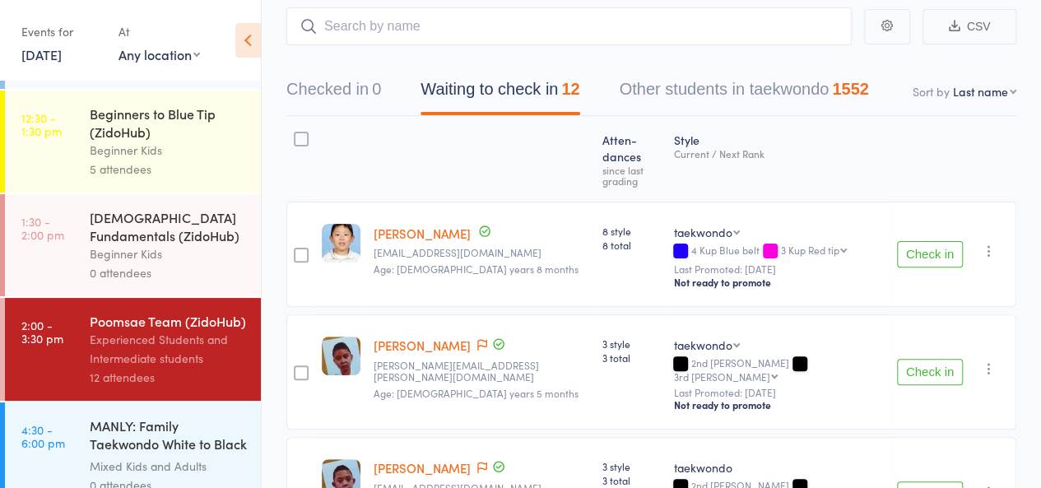
scroll to position [265, 0]
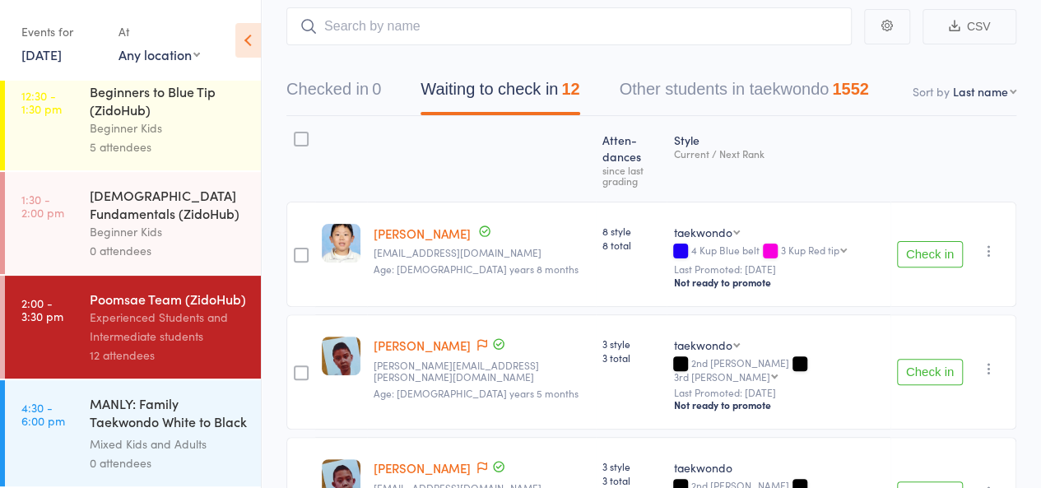
click at [184, 452] on div "Mixed Kids and Adults" at bounding box center [168, 444] width 157 height 19
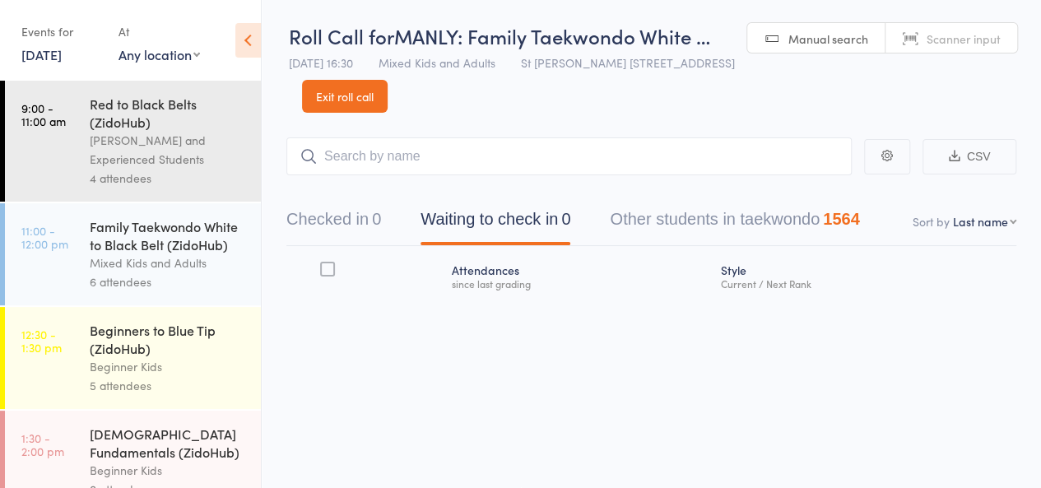
click at [51, 49] on link "12 Oct, 2025" at bounding box center [41, 54] width 40 height 18
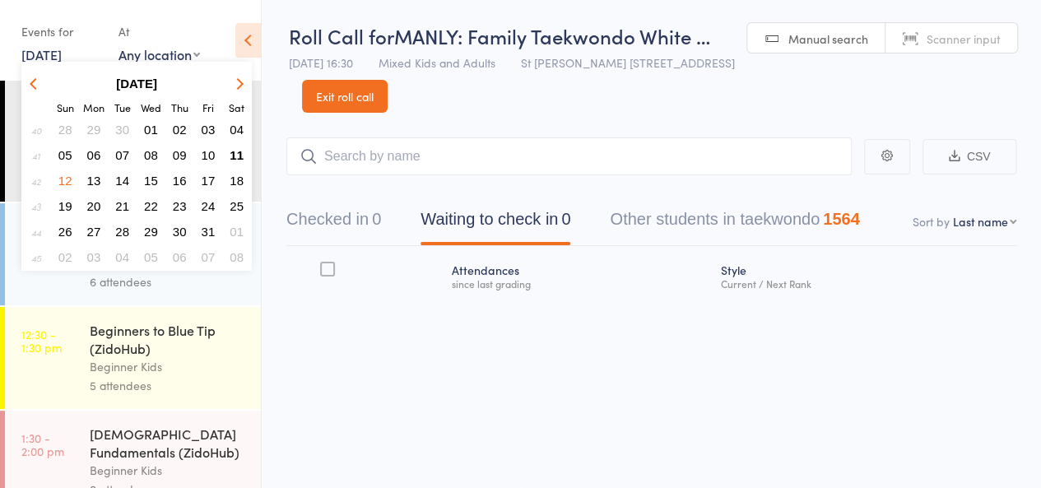
click at [231, 158] on span "11" at bounding box center [237, 155] width 14 height 14
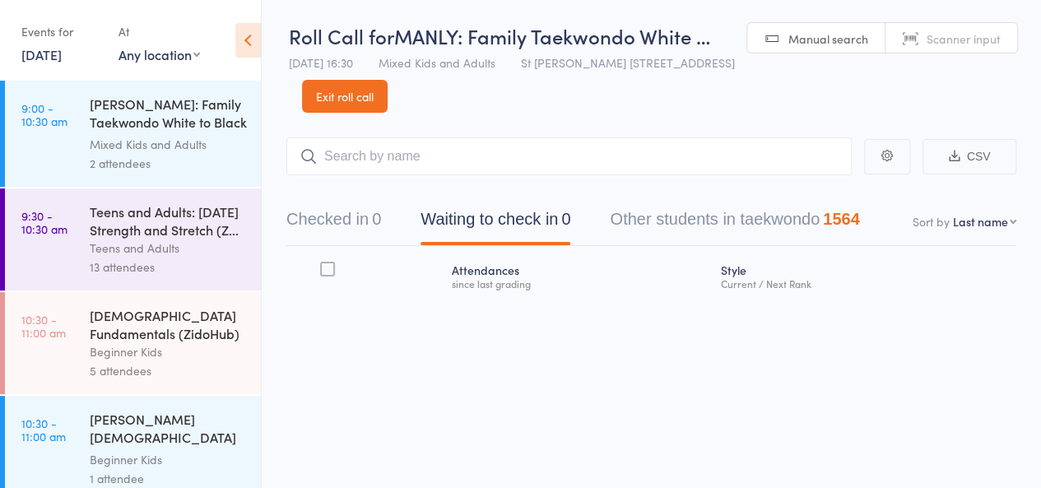
click at [270, 189] on main "CSV Checked in 0 Waiting to check in 0 Other students in taekwondo 1564 Sort by…" at bounding box center [652, 242] width 780 height 258
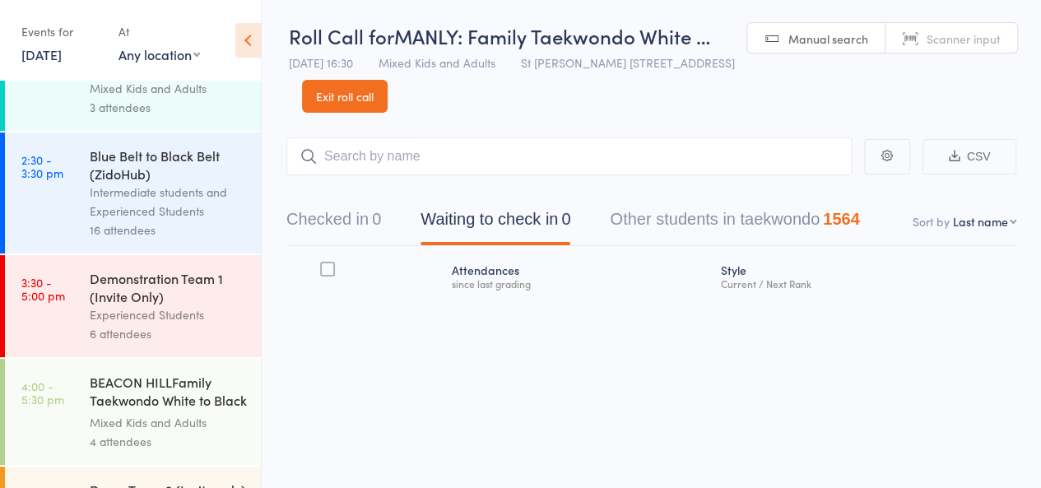
scroll to position [988, 0]
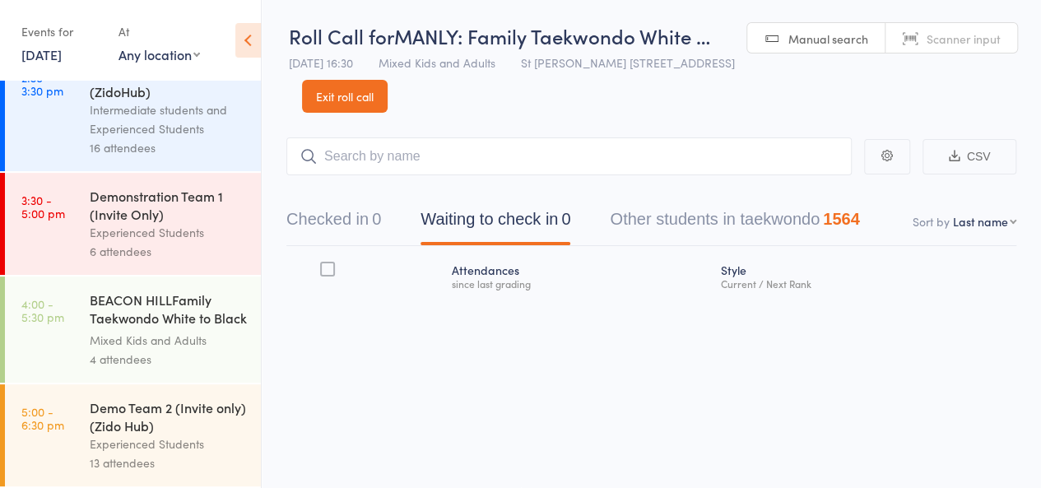
click at [204, 258] on div "6 attendees" at bounding box center [168, 251] width 157 height 19
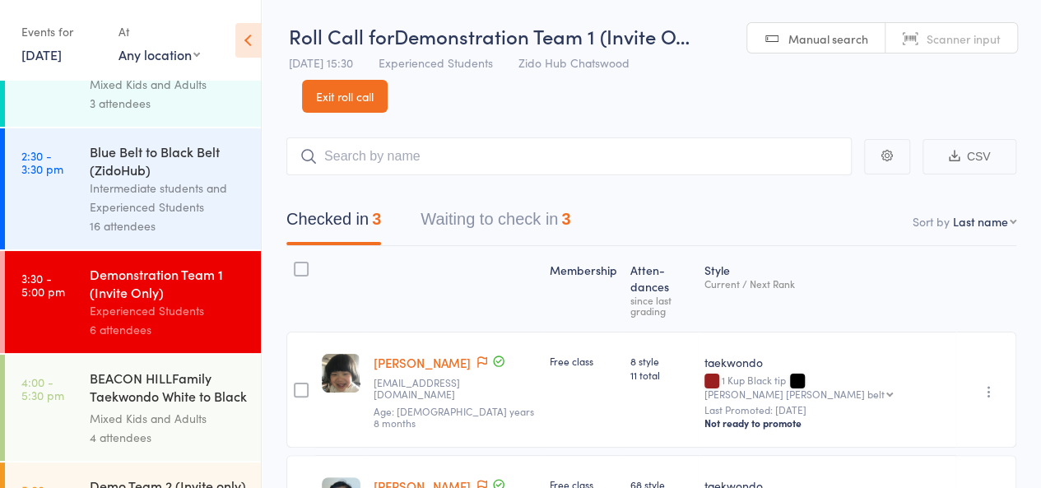
scroll to position [988, 0]
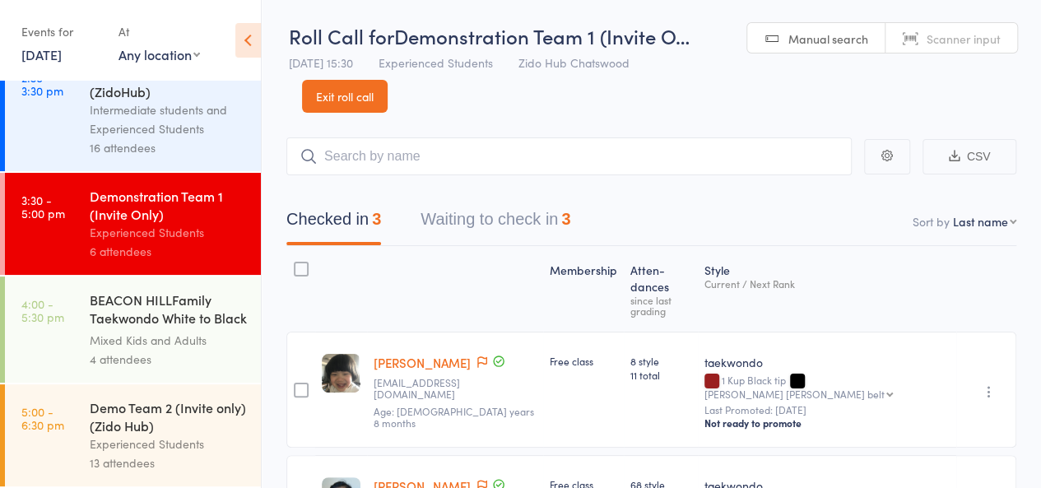
click at [229, 437] on div "Experienced Students" at bounding box center [168, 444] width 157 height 19
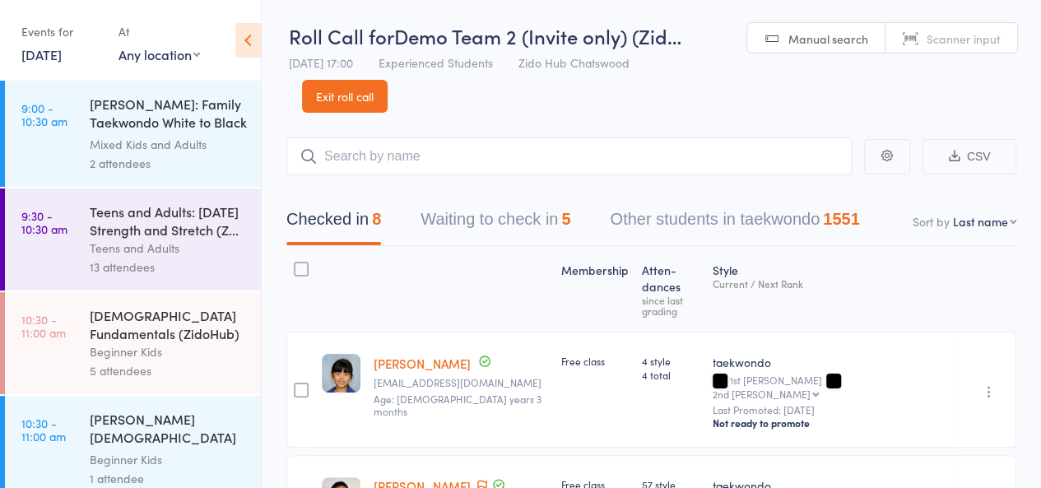
click at [533, 219] on button "Waiting to check in 5" at bounding box center [496, 224] width 150 height 44
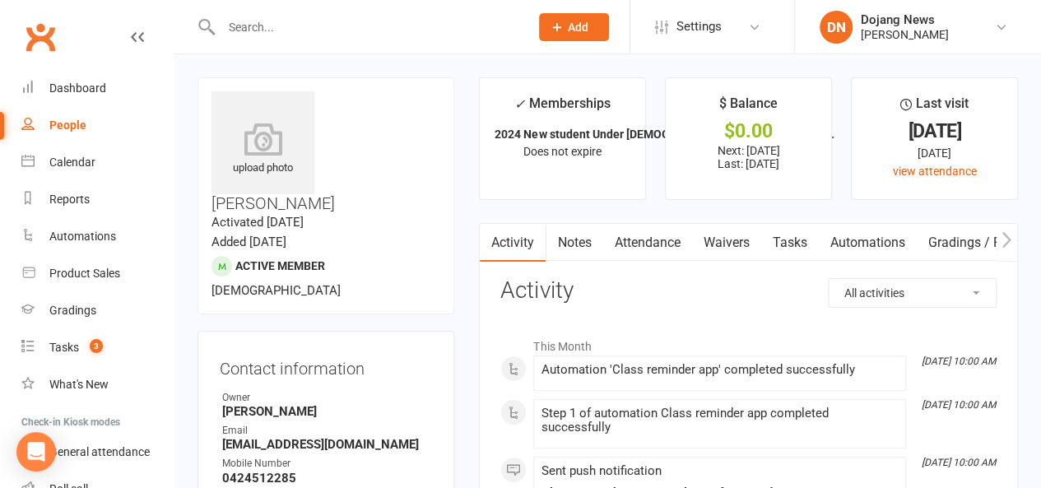
click at [275, 28] on input "text" at bounding box center [368, 27] width 302 height 23
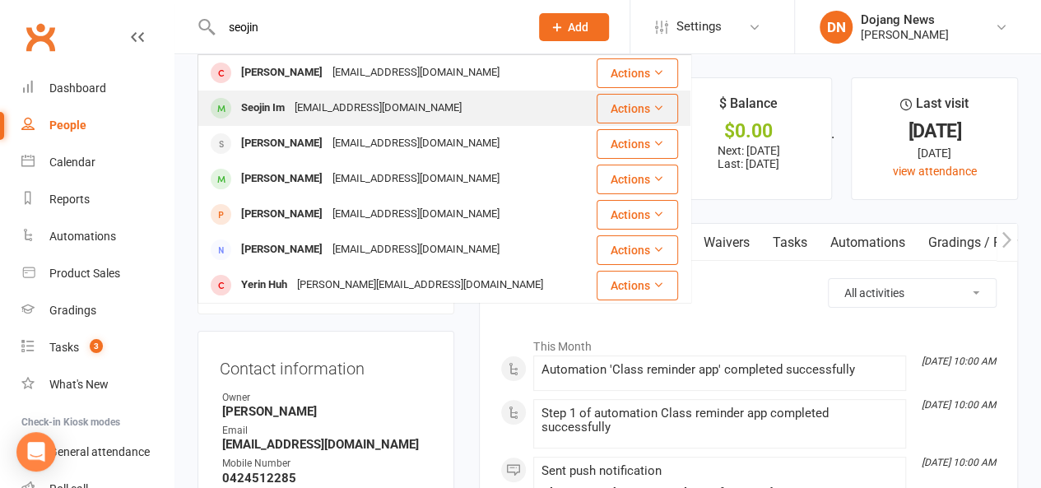
type input "seojin"
click at [265, 109] on div "Seojin Im" at bounding box center [263, 108] width 54 height 24
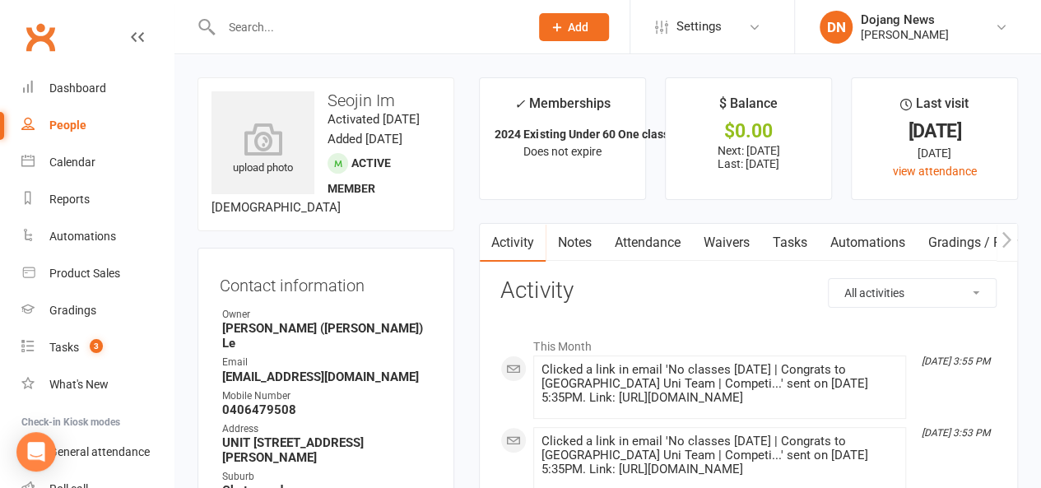
click at [333, 24] on input "text" at bounding box center [368, 27] width 302 height 23
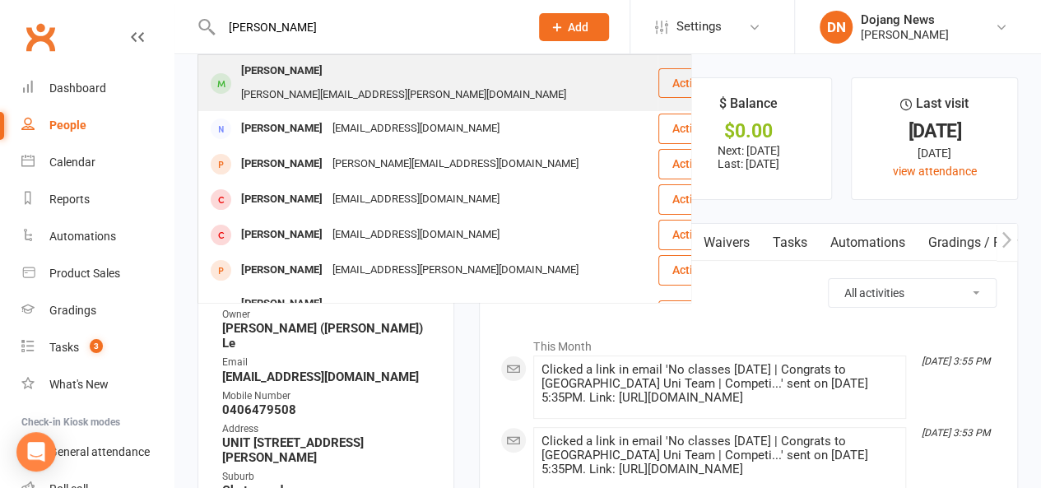
type input "[PERSON_NAME]"
click at [293, 69] on div "[PERSON_NAME]" at bounding box center [281, 71] width 91 height 24
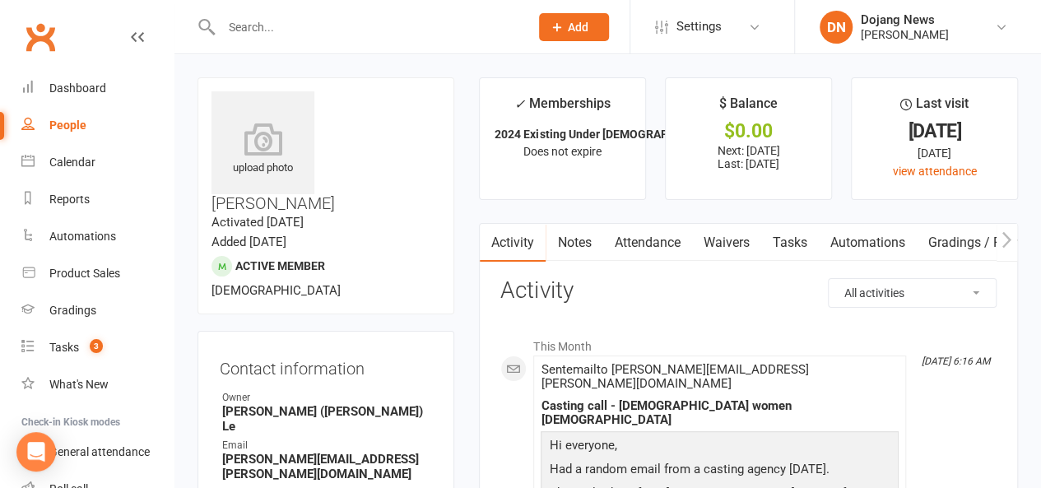
click at [316, 25] on input "text" at bounding box center [368, 27] width 302 height 23
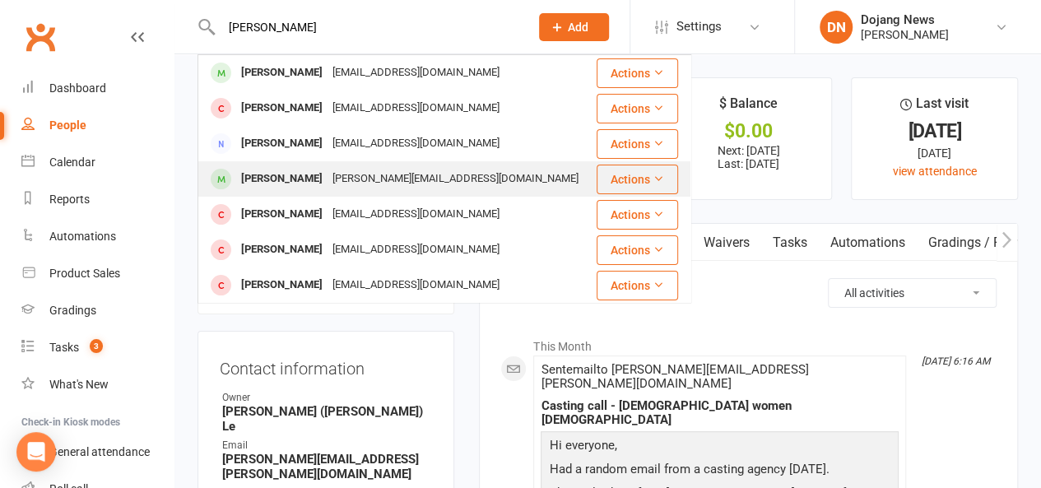
type input "[PERSON_NAME]"
click at [290, 174] on div "[PERSON_NAME]" at bounding box center [281, 179] width 91 height 24
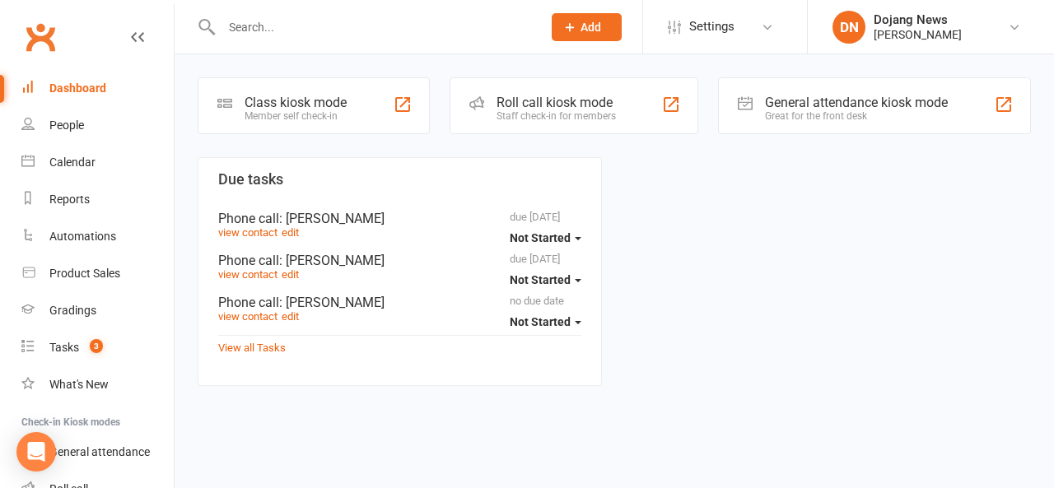
click at [404, 23] on input "text" at bounding box center [374, 27] width 314 height 23
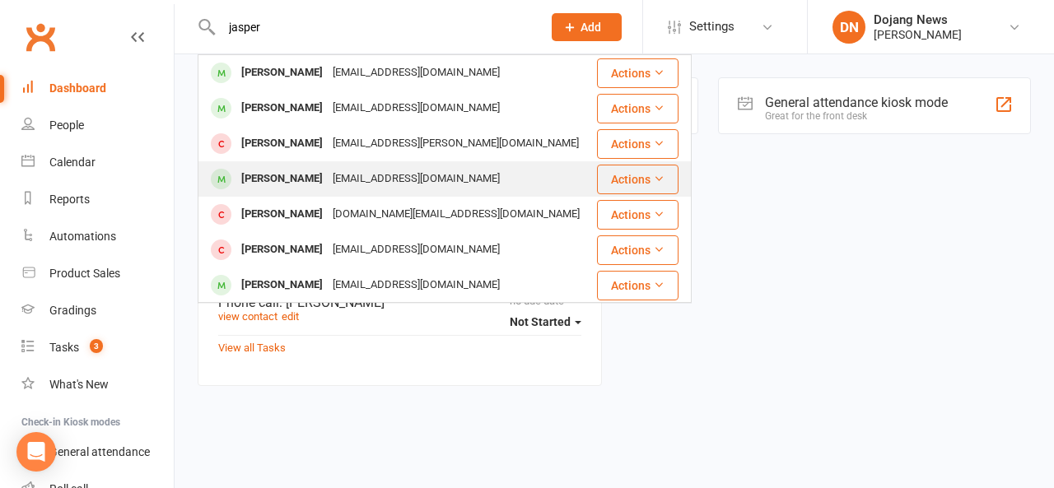
type input "jasper"
click at [282, 182] on div "[PERSON_NAME]" at bounding box center [281, 179] width 91 height 24
